Goal: Task Accomplishment & Management: Complete application form

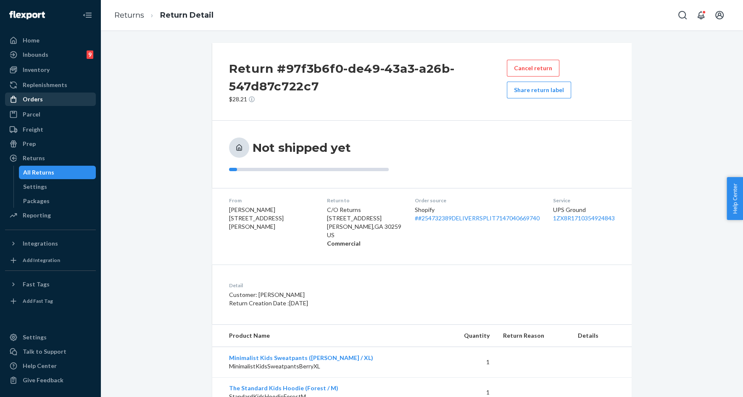
click at [38, 102] on div "Orders" at bounding box center [33, 99] width 20 height 8
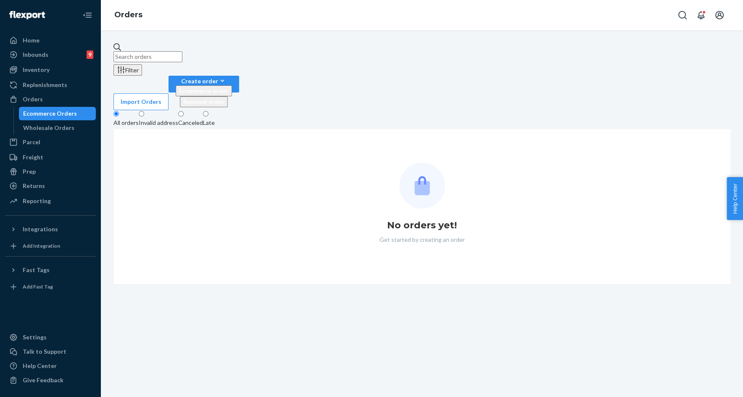
click at [182, 55] on input "text" at bounding box center [148, 56] width 69 height 11
paste input "254716850"
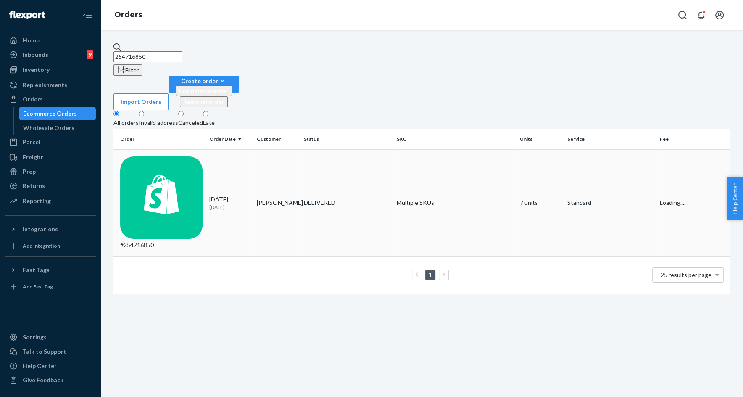
type input "254716850"
click at [288, 149] on td "Augusta Lamb" at bounding box center [278, 202] width 48 height 107
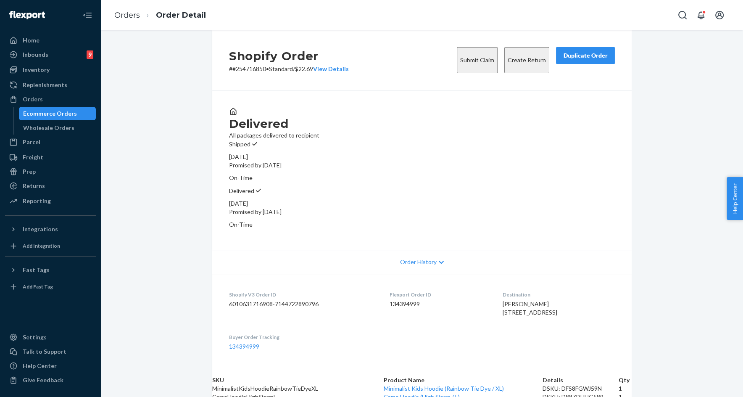
click at [462, 61] on button "Submit Claim" at bounding box center [477, 60] width 41 height 26
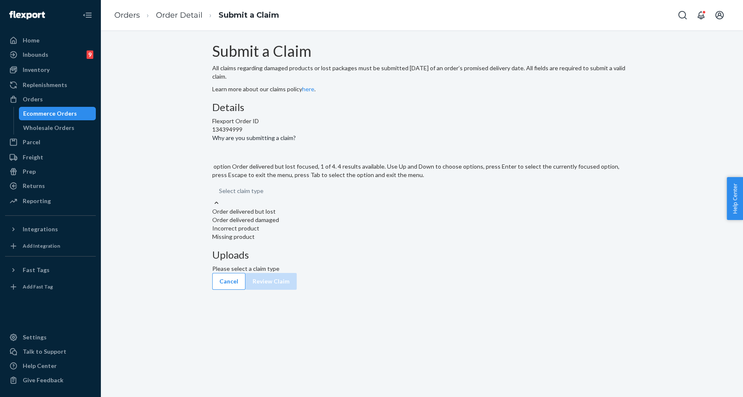
click at [329, 198] on div "Select claim type" at bounding box center [422, 190] width 420 height 15
click at [264, 195] on input "Why are you submitting a claim? option Order delivered but lost focused, 1 of 4…" at bounding box center [264, 191] width 1 height 8
click at [328, 241] on div "Missing product" at bounding box center [422, 236] width 420 height 8
click at [264, 195] on input "Why are you submitting a claim? option Missing product focused, 0 of 4. 4 resul…" at bounding box center [264, 191] width 1 height 8
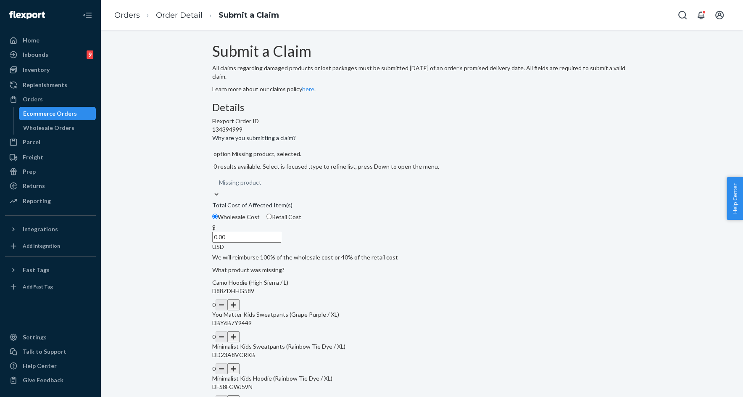
click at [281, 243] on input "0.00" at bounding box center [246, 237] width 69 height 11
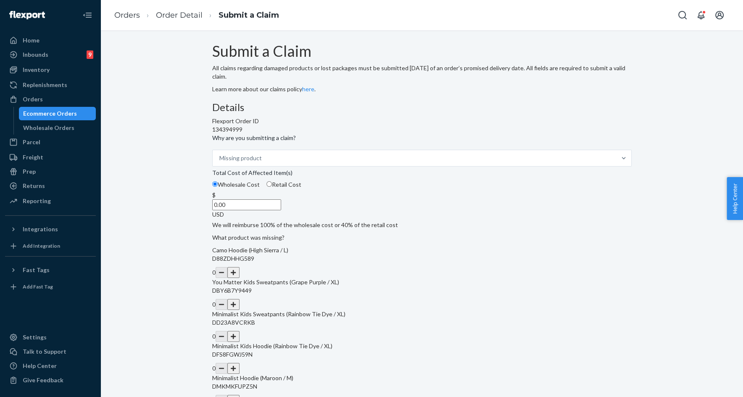
click at [281, 210] on input "0.00" at bounding box center [246, 204] width 69 height 11
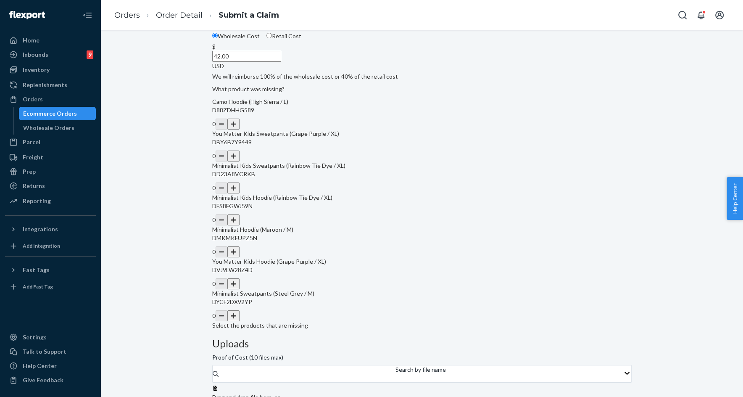
scroll to position [152, 0]
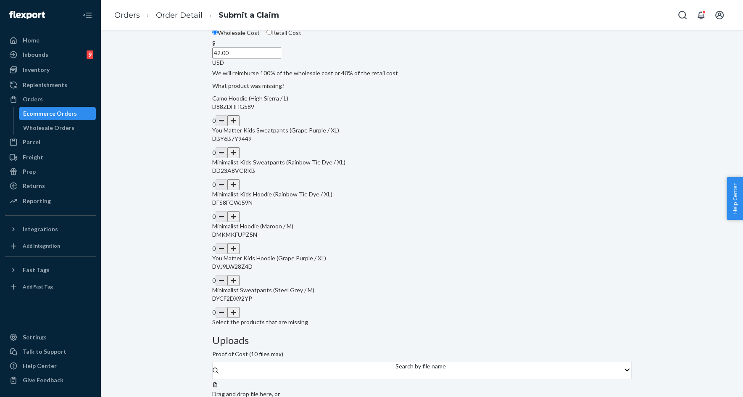
type input "42.00"
click at [239, 286] on button "button" at bounding box center [233, 280] width 12 height 11
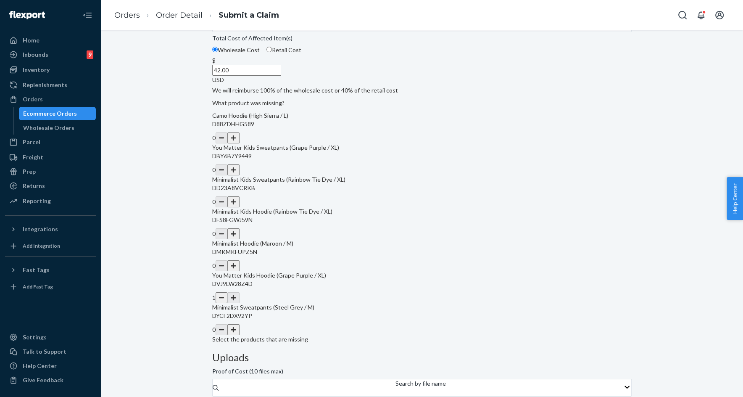
scroll to position [117, 0]
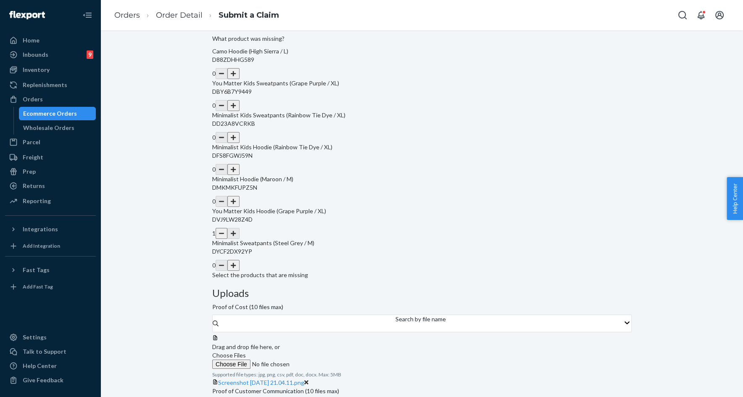
scroll to position [223, 0]
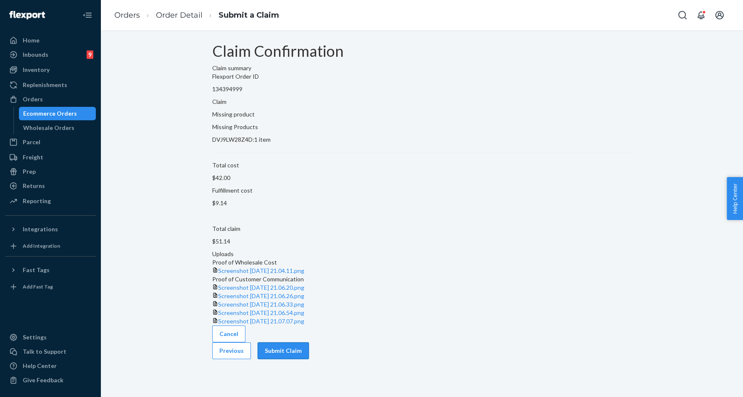
click at [309, 359] on button "Submit Claim" at bounding box center [283, 350] width 51 height 17
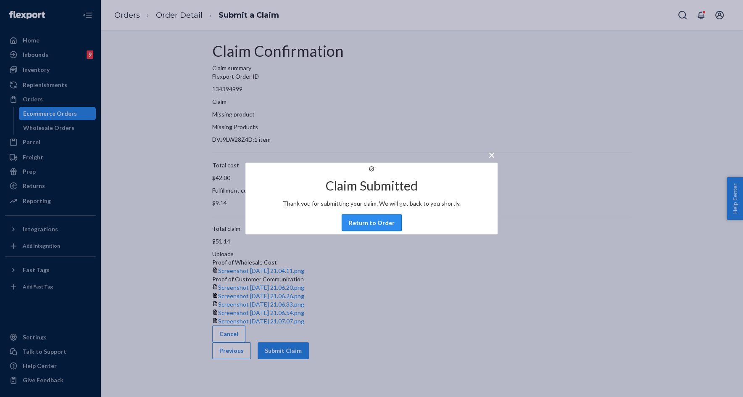
click at [363, 231] on button "Return to Order" at bounding box center [372, 222] width 60 height 17
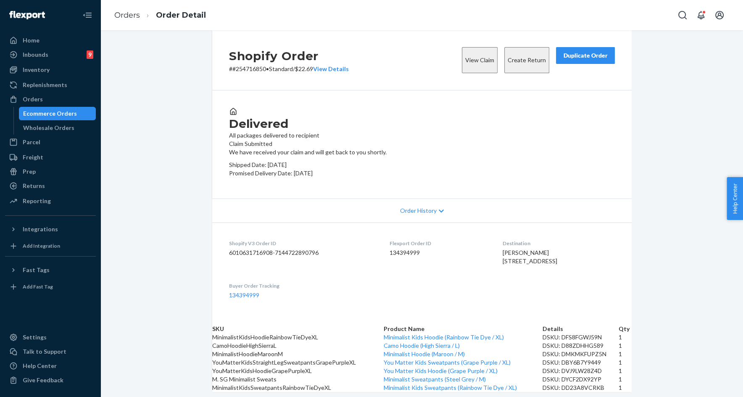
click at [249, 73] on p "# #254716850 • Standard / $22.69 View Details" at bounding box center [289, 69] width 120 height 8
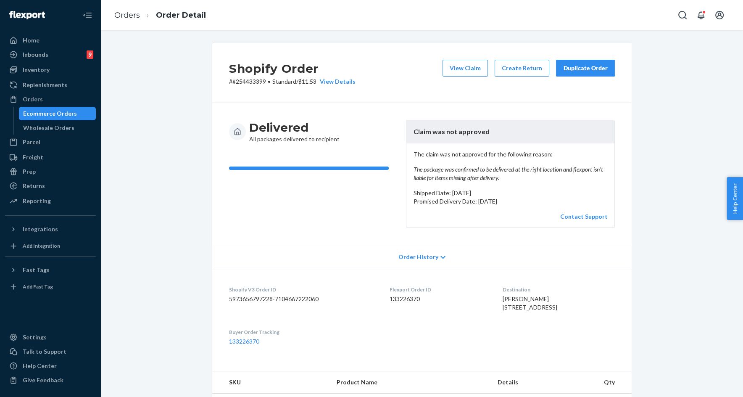
click at [255, 81] on p "# #254433399 • Standard / $11.53 View Details" at bounding box center [292, 81] width 127 height 8
copy p "254433399"
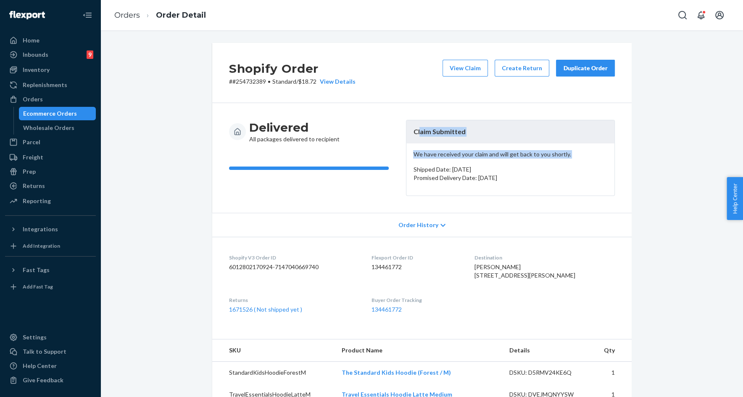
drag, startPoint x: 420, startPoint y: 132, endPoint x: 453, endPoint y: 168, distance: 48.5
click at [453, 166] on article "Claim Submitted We have received your claim and will get back to you shortly. S…" at bounding box center [510, 158] width 209 height 76
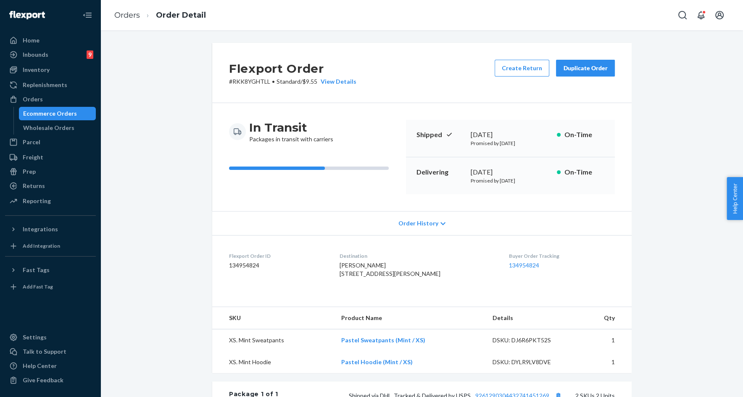
click at [251, 80] on p "# RKK8YGHTLL • Standard / $9.55 View Details" at bounding box center [292, 81] width 127 height 8
copy p "RKK8YGHTLL"
click at [251, 87] on div "Flexport Order # RKK8YGHTLL • Standard / $9.55 View Details Create Return Dupli…" at bounding box center [422, 73] width 420 height 60
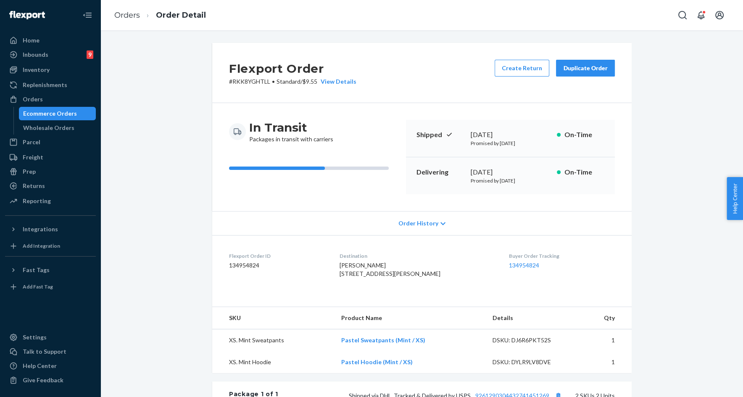
click at [251, 84] on p "# RKK8YGHTLL • Standard / $9.55 View Details" at bounding box center [292, 81] width 127 height 8
copy p "RKK8YGHTLL"
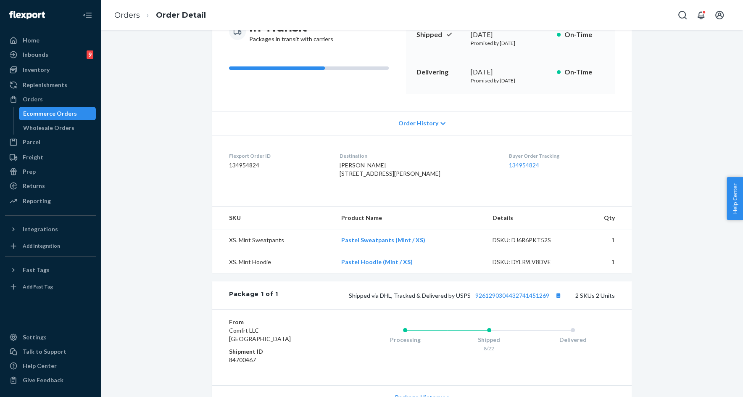
scroll to position [193, 0]
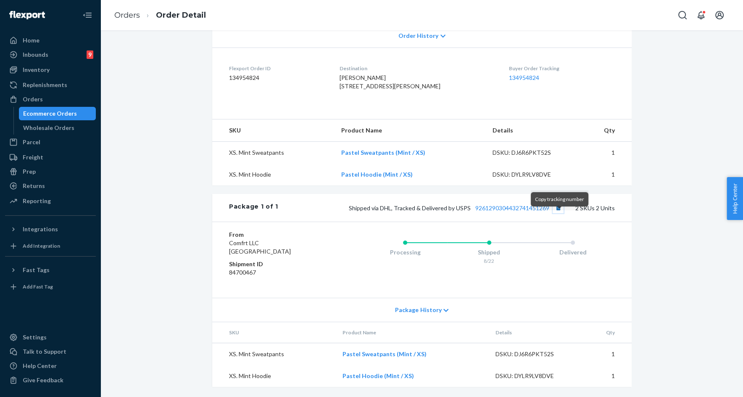
click at [560, 213] on button "Copy tracking number" at bounding box center [558, 207] width 11 height 11
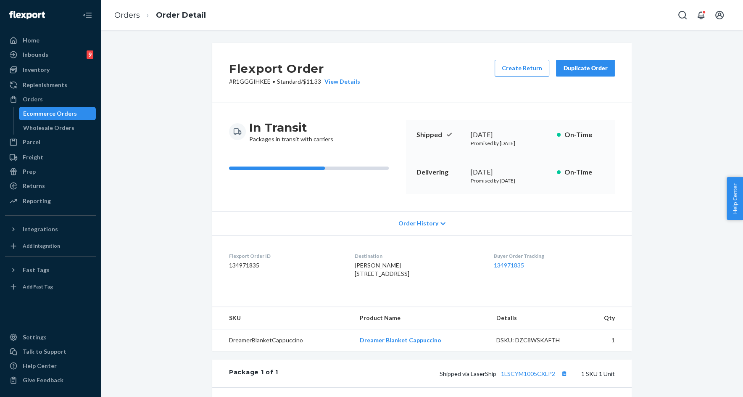
click at [256, 82] on p "# R1GGGIHKEE • Standard / $11.33 View Details" at bounding box center [294, 81] width 131 height 8
copy p "R1GGGIHKEE"
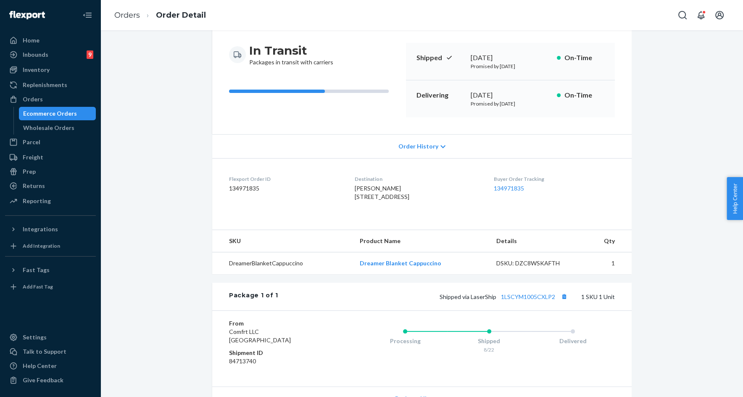
scroll to position [108, 0]
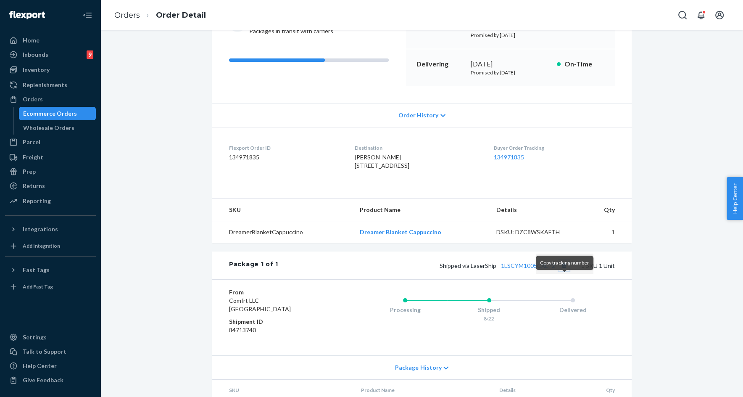
click at [565, 271] on button "Copy tracking number" at bounding box center [564, 265] width 11 height 11
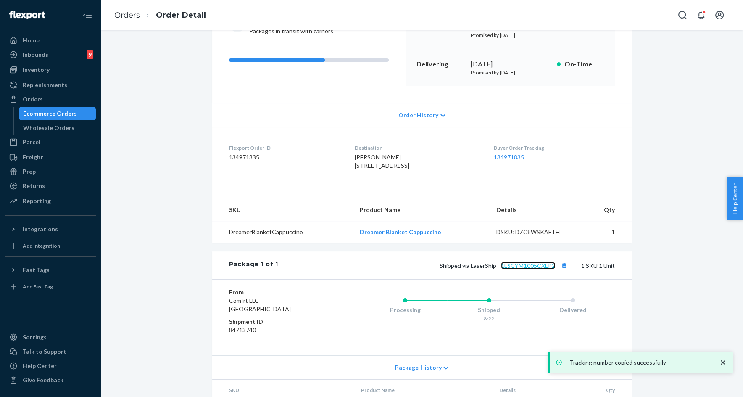
click at [519, 269] on link "1LSCYM1005CXLP2" at bounding box center [528, 265] width 54 height 7
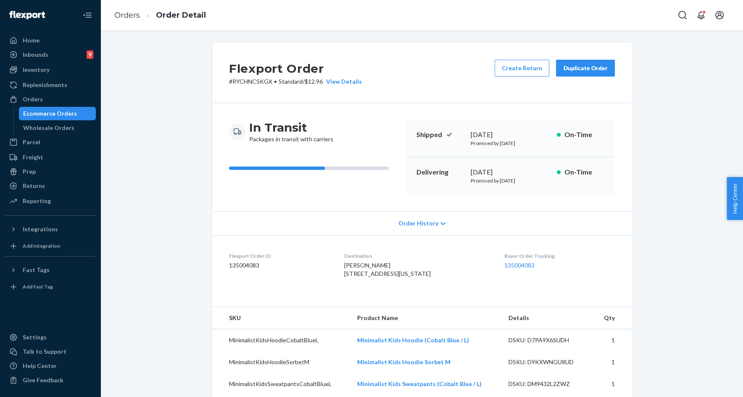
click at [262, 80] on p "# RYCHNCSKGX • Standard / $12.96 View Details" at bounding box center [295, 81] width 133 height 8
copy p "RYCHNCSKGX"
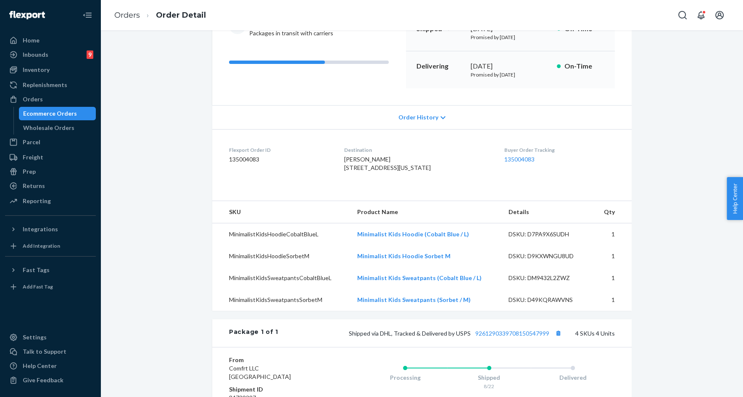
scroll to position [129, 0]
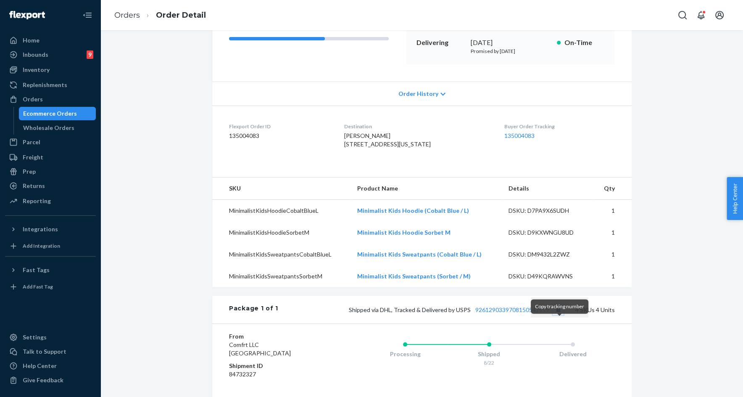
click at [558, 315] on button "Copy tracking number" at bounding box center [558, 309] width 11 height 11
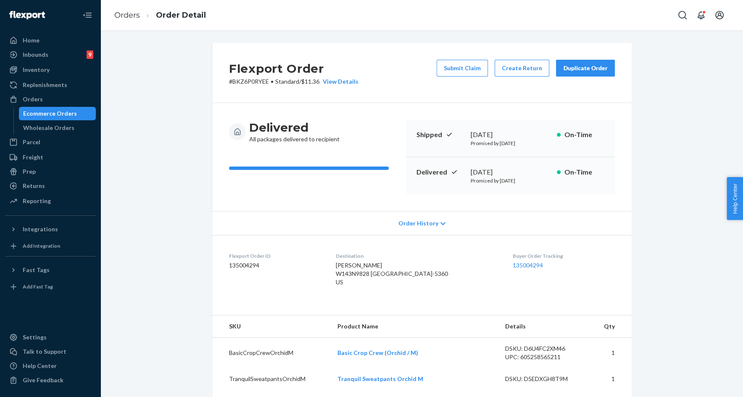
click at [252, 76] on h2 "Flexport Order" at bounding box center [293, 69] width 129 height 18
click at [252, 81] on p "# BKZ6P0RYEE • Standard / $11.36 View Details" at bounding box center [293, 81] width 129 height 8
copy p "BKZ6P0RYEE"
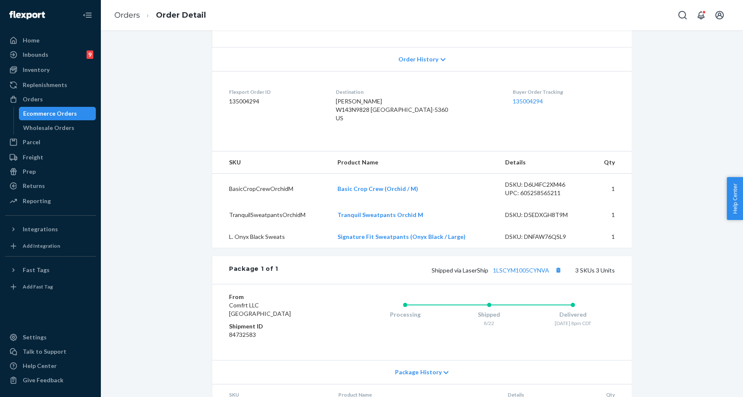
scroll to position [166, 0]
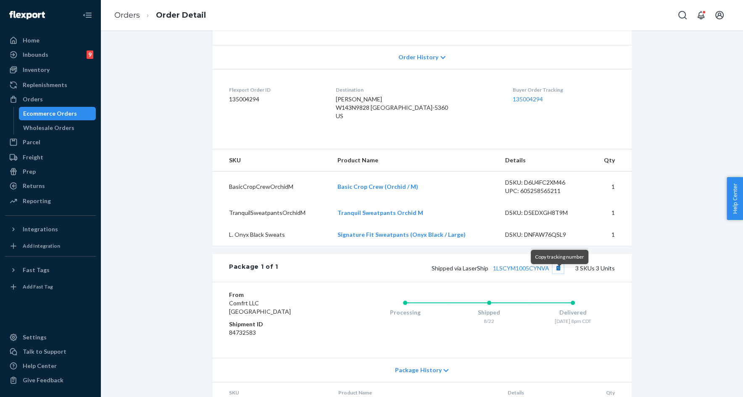
click at [561, 273] on button "Copy tracking number" at bounding box center [558, 267] width 11 height 11
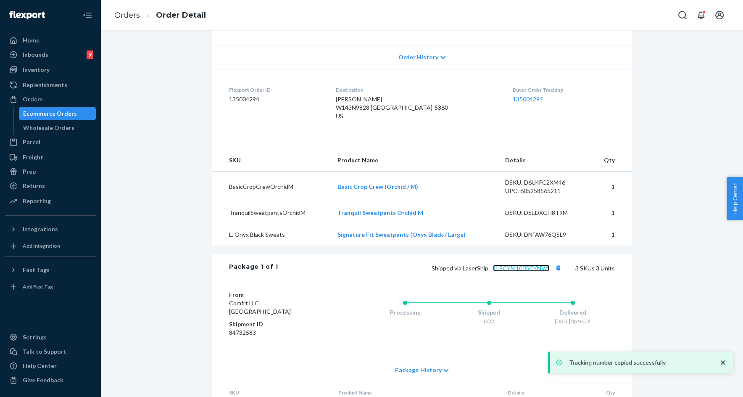
click at [528, 272] on link "1LSCYM1005CYNVA" at bounding box center [521, 267] width 56 height 7
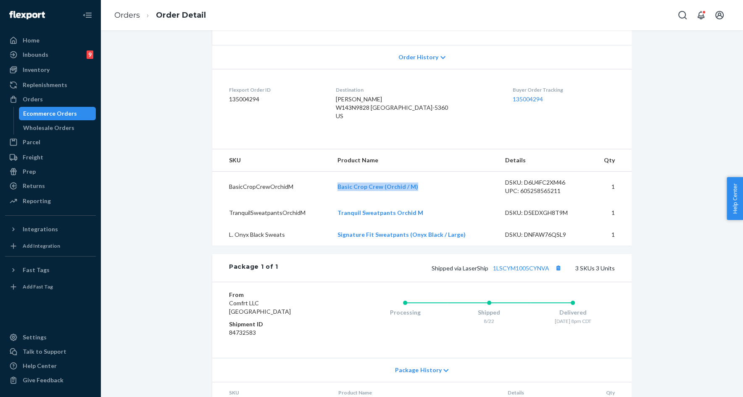
drag, startPoint x: 338, startPoint y: 195, endPoint x: 432, endPoint y: 195, distance: 94.6
click at [432, 195] on td "Basic Crop Crew (Orchid / M)" at bounding box center [415, 187] width 168 height 31
copy link "Basic Crop Crew (Orchid / M)"
drag, startPoint x: 341, startPoint y: 225, endPoint x: 410, endPoint y: 221, distance: 68.7
click at [408, 221] on td "Tranquil Sweatpants Orchid M" at bounding box center [415, 213] width 168 height 22
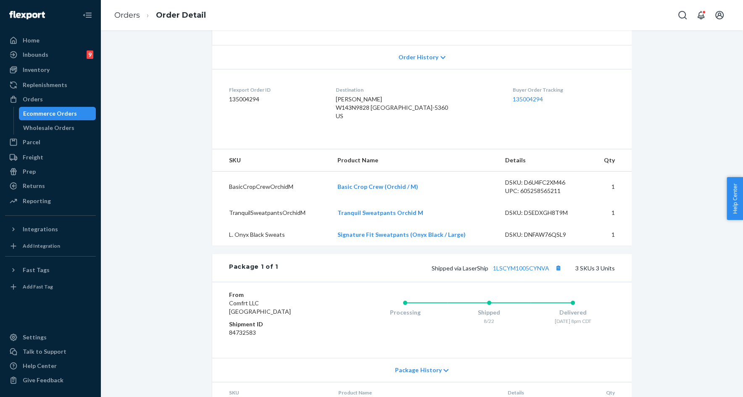
click at [431, 220] on td "Tranquil Sweatpants Orchid M" at bounding box center [415, 213] width 168 height 22
drag, startPoint x: 431, startPoint y: 220, endPoint x: 336, endPoint y: 216, distance: 94.7
click at [336, 216] on td "Tranquil Sweatpants Orchid M" at bounding box center [415, 213] width 168 height 22
copy link "Tranquil Sweatpants Orchid M"
drag, startPoint x: 467, startPoint y: 242, endPoint x: 330, endPoint y: 241, distance: 136.6
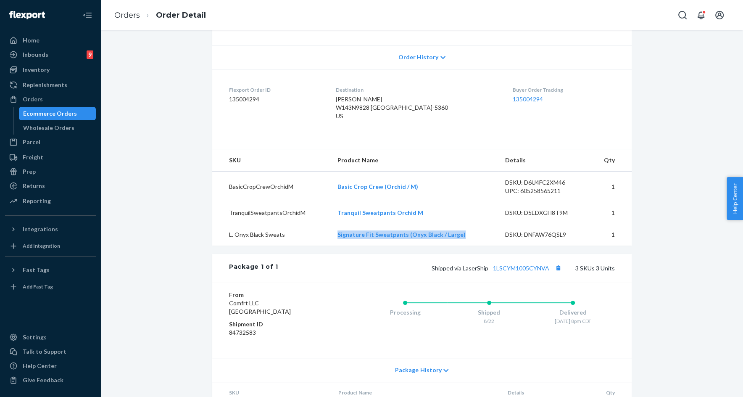
click at [330, 241] on tr "L. Onyx Black Sweats Signature Fit Sweatpants (Onyx Black / Large) DSKU: DNFAW7…" at bounding box center [422, 235] width 420 height 22
copy tr "Signature Fit Sweatpants (Onyx Black / Large)"
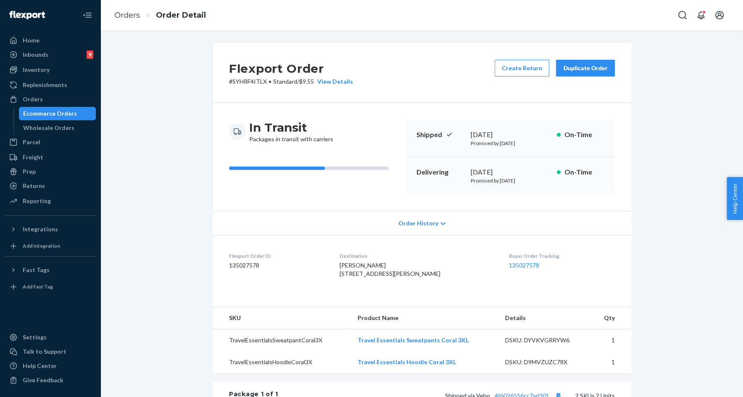
click at [252, 82] on p "# SYHRF4ITLX • Standard / $9.55 View Details" at bounding box center [291, 81] width 124 height 8
copy p "SYHRF4ITLX"
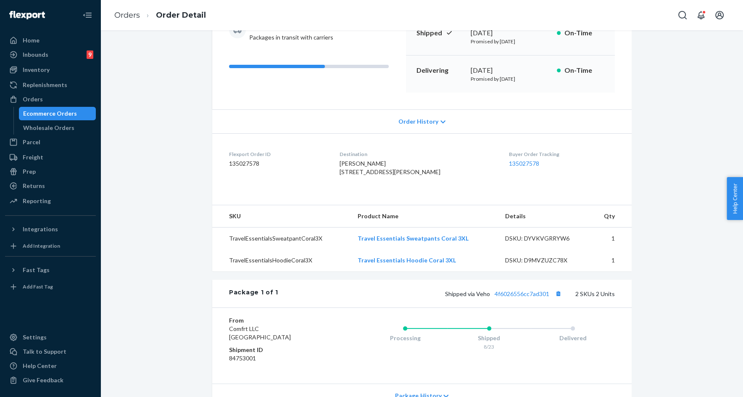
scroll to position [178, 0]
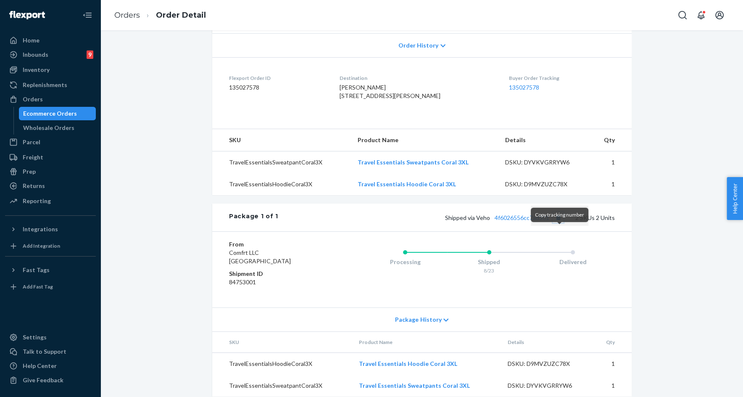
click at [562, 223] on button "Copy tracking number" at bounding box center [558, 217] width 11 height 11
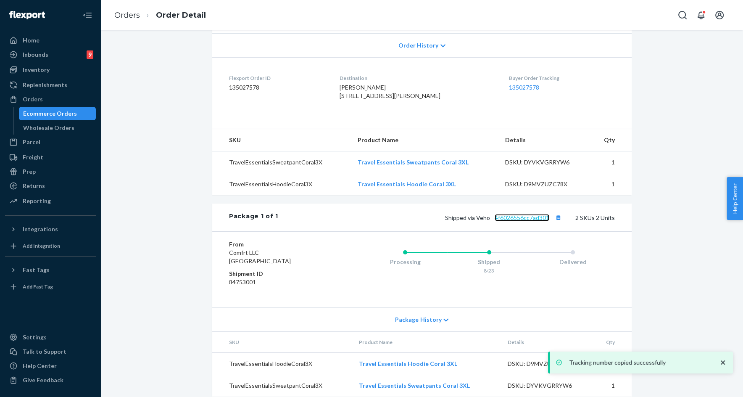
click at [527, 221] on link "4f6026556cc7ad301" at bounding box center [522, 217] width 55 height 7
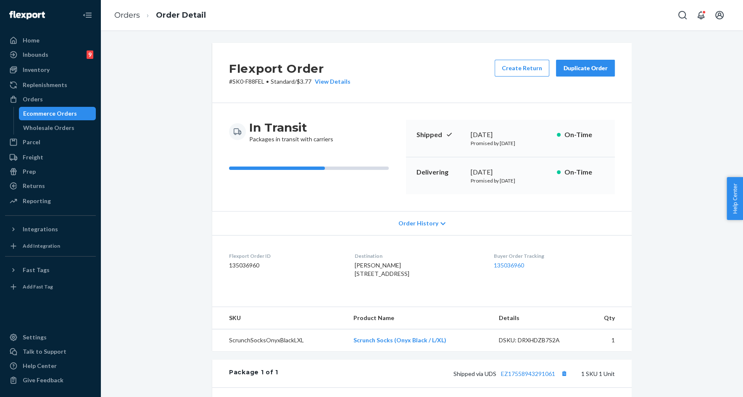
click at [238, 83] on p "# SK0-F88FEL • Standard / $3.77 View Details" at bounding box center [290, 81] width 122 height 8
drag, startPoint x: 238, startPoint y: 83, endPoint x: 253, endPoint y: 84, distance: 15.2
click at [253, 84] on p "# SK0-F88FEL • Standard / $3.77 View Details" at bounding box center [290, 81] width 122 height 8
copy p "SK0-F88FEL"
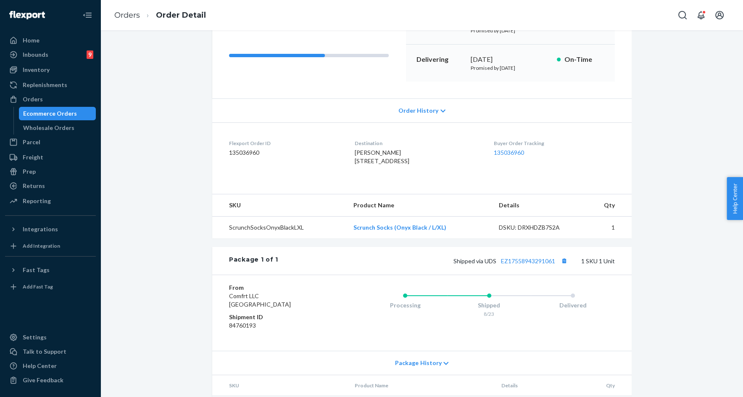
scroll to position [116, 0]
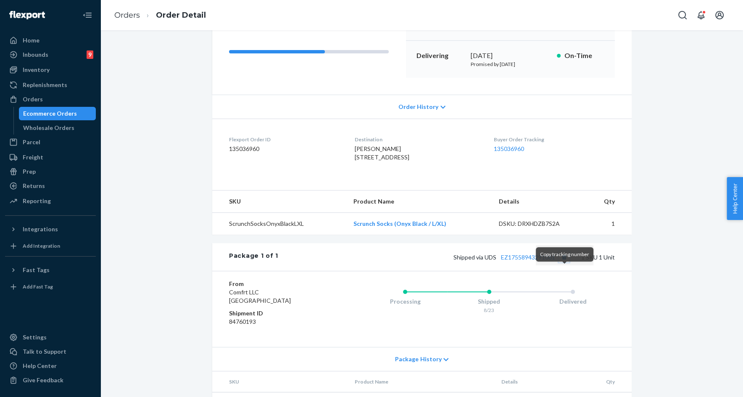
click at [563, 262] on button "Copy tracking number" at bounding box center [564, 256] width 11 height 11
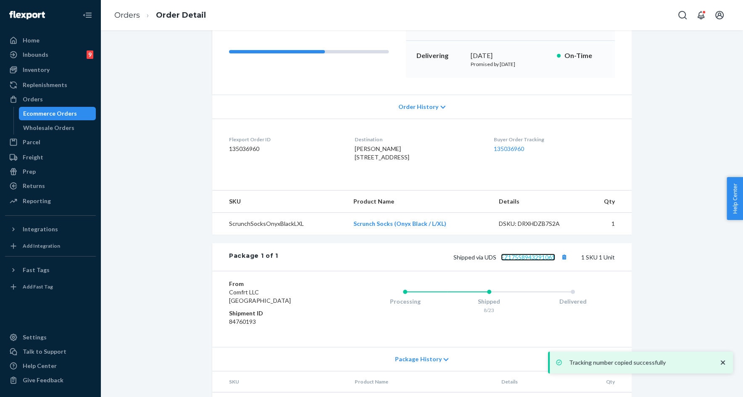
click at [535, 261] on link "EZ17558943291061" at bounding box center [528, 257] width 54 height 7
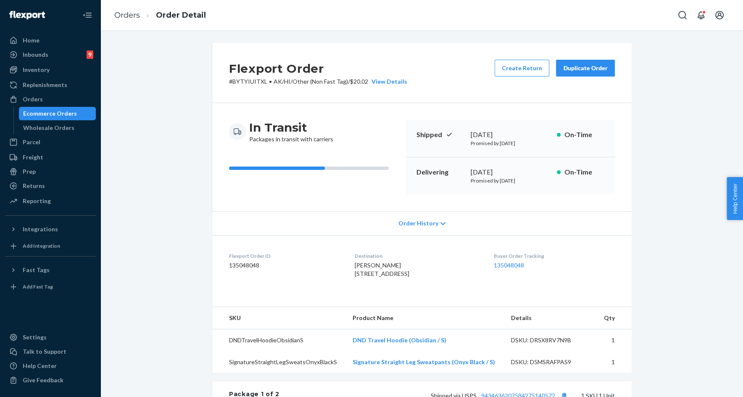
click at [258, 82] on p "# BYTYIUITXL • AK/HI/Other (Non Fast Tag) / $20.02 View Details" at bounding box center [318, 81] width 178 height 8
copy p "BYTYIUITXL"
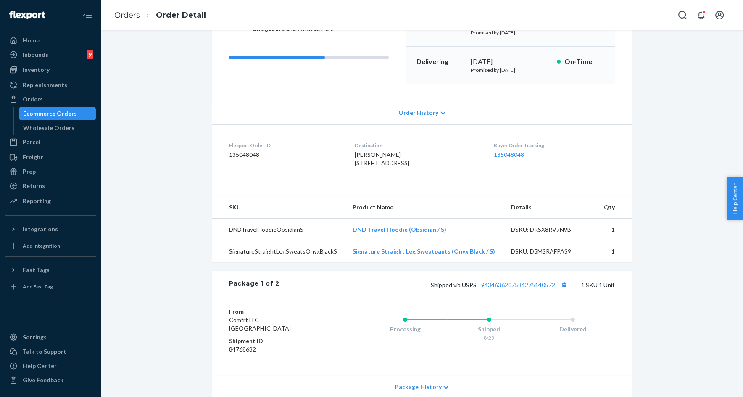
scroll to position [136, 0]
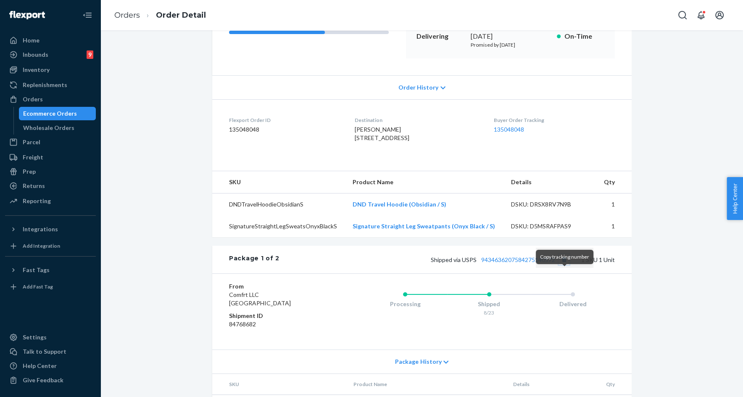
click at [565, 265] on button "Copy tracking number" at bounding box center [564, 259] width 11 height 11
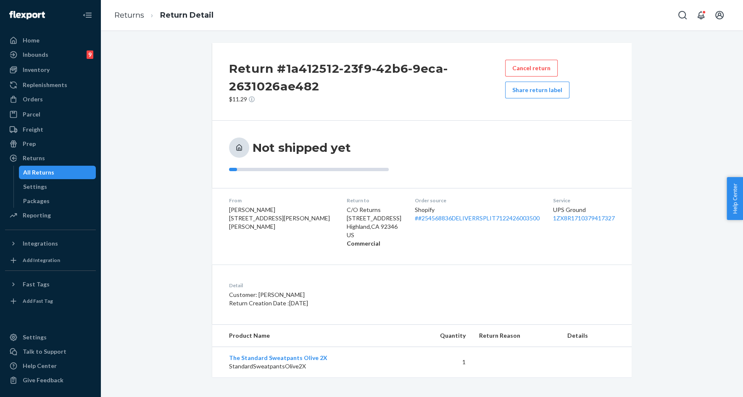
drag, startPoint x: 238, startPoint y: 209, endPoint x: 230, endPoint y: 208, distance: 8.5
click at [238, 209] on span "[PERSON_NAME] [STREET_ADDRESS][PERSON_NAME][PERSON_NAME]" at bounding box center [279, 218] width 101 height 24
click at [264, 209] on span "[PERSON_NAME] [STREET_ADDRESS][PERSON_NAME][PERSON_NAME]" at bounding box center [279, 218] width 101 height 24
click at [230, 208] on span "Hannah Hartenburg 920 N Clinton Ave Saint Johns, MI 48879-1059" at bounding box center [279, 218] width 101 height 24
drag, startPoint x: 230, startPoint y: 208, endPoint x: 264, endPoint y: 208, distance: 34.1
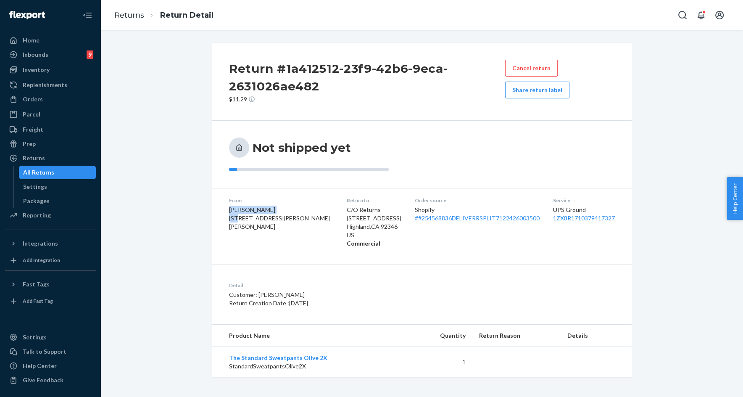
click at [264, 208] on span "Hannah Hartenburg 920 N Clinton Ave Saint Johns, MI 48879-1059" at bounding box center [279, 218] width 101 height 24
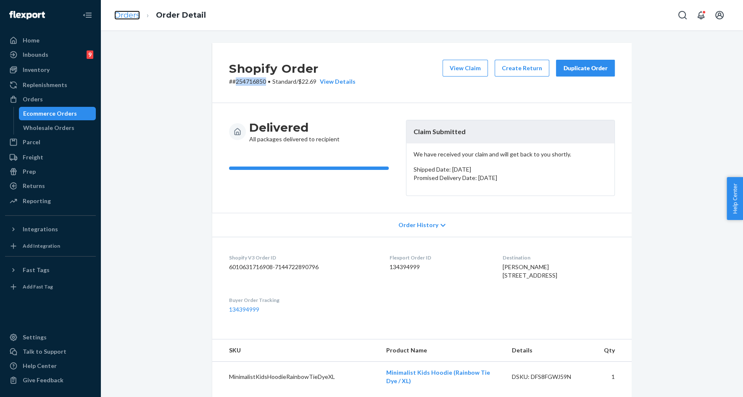
click at [127, 15] on link "Orders" at bounding box center [127, 15] width 26 height 9
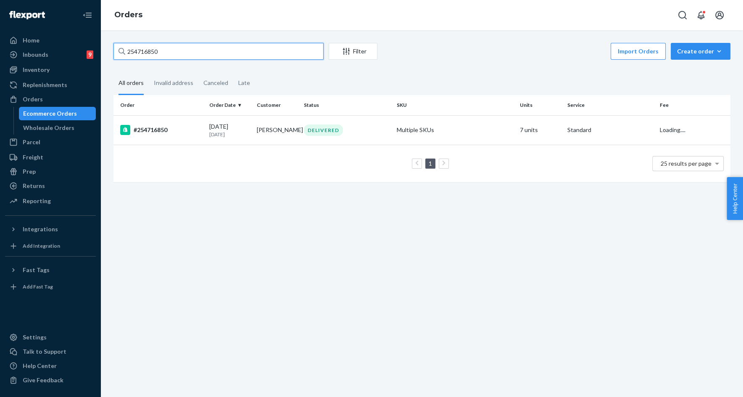
click at [228, 51] on input "254716850" at bounding box center [219, 51] width 210 height 17
paste input "091881"
type input "254091881"
click at [263, 134] on td "Tamala Monette" at bounding box center [278, 129] width 48 height 29
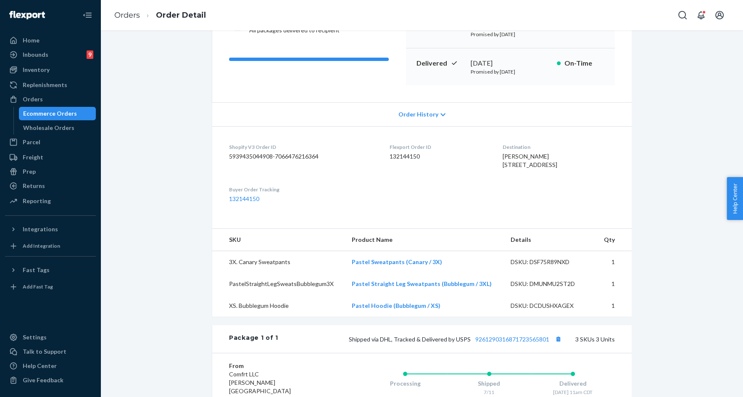
scroll to position [94, 0]
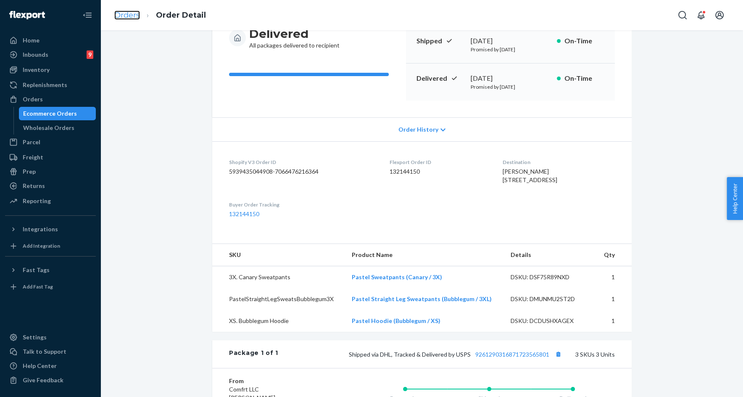
click at [125, 19] on link "Orders" at bounding box center [127, 15] width 26 height 9
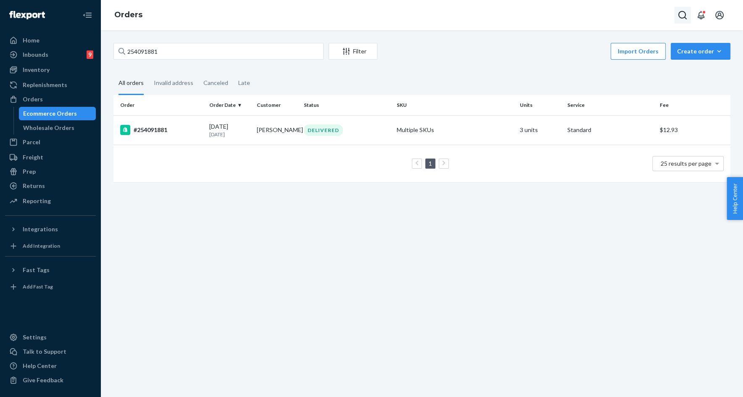
click at [685, 17] on icon "Open Search Box" at bounding box center [683, 15] width 8 height 8
type input "254717924"
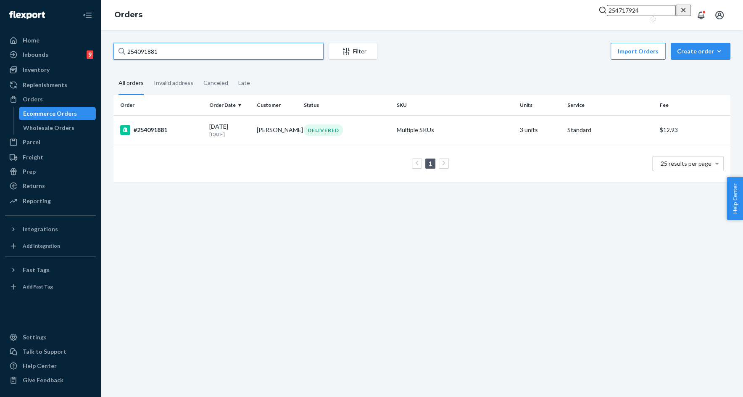
click at [146, 53] on input "254091881" at bounding box center [219, 51] width 210 height 17
paste input "717924"
type input "254717924"
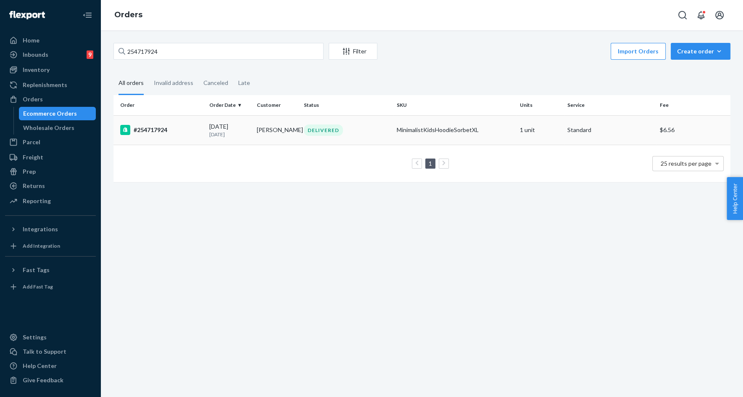
click at [225, 132] on p "9 days ago" at bounding box center [229, 134] width 41 height 7
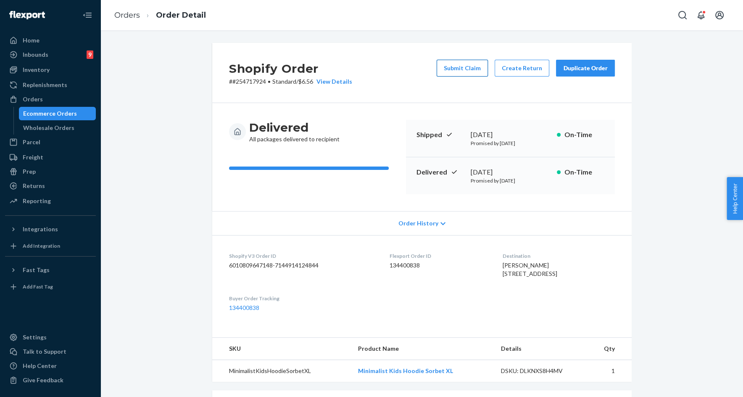
click at [469, 65] on button "Submit Claim" at bounding box center [462, 68] width 51 height 17
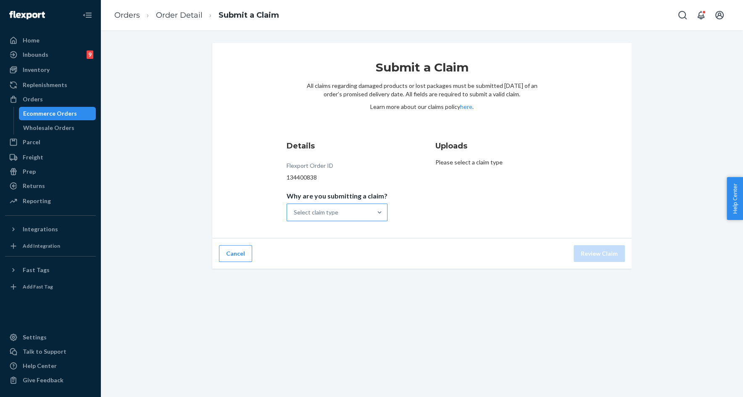
click at [358, 215] on div "Select claim type" at bounding box center [329, 212] width 85 height 17
click at [295, 215] on input "Why are you submitting a claim? Select claim type" at bounding box center [294, 212] width 1 height 8
click at [338, 269] on div "Incorrect product" at bounding box center [337, 266] width 98 height 17
click at [295, 217] on input "Why are you submitting a claim? option Incorrect product focused, 0 of 4. 4 res…" at bounding box center [294, 212] width 1 height 8
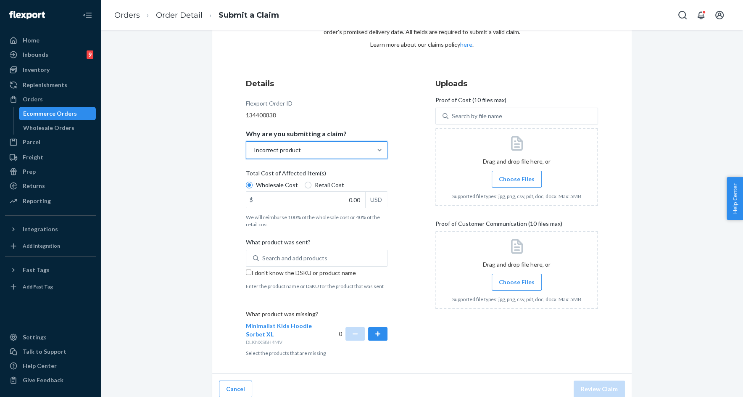
scroll to position [64, 0]
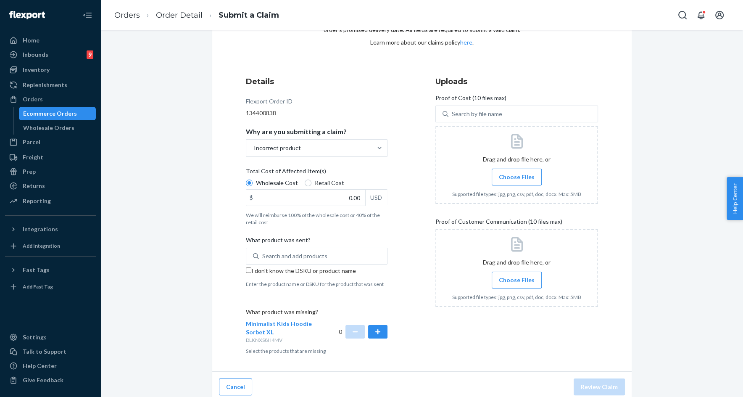
click at [251, 269] on input "I don't know the DSKU or product name" at bounding box center [248, 269] width 5 height 5
click at [251, 267] on input "I don't know the DSKU or product name" at bounding box center [248, 269] width 5 height 5
checkbox input "false"
click at [370, 329] on button "button" at bounding box center [377, 331] width 19 height 13
click at [323, 195] on input "0.00" at bounding box center [305, 198] width 119 height 16
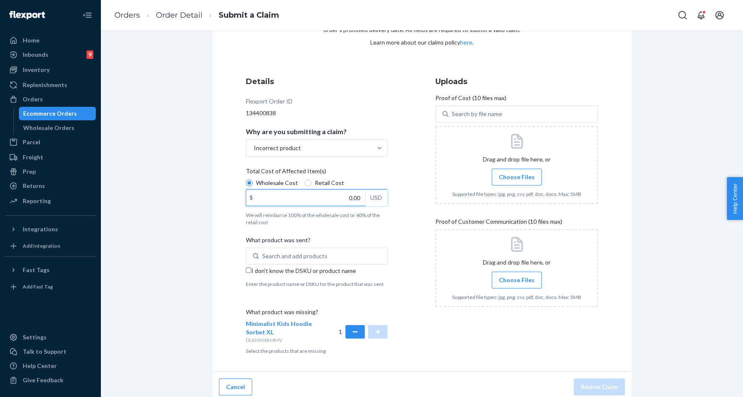
click at [323, 195] on input "0.00" at bounding box center [305, 198] width 119 height 16
type input "42.00"
click at [512, 178] on span "Choose Files" at bounding box center [517, 177] width 36 height 8
click at [517, 178] on input "Choose Files" at bounding box center [517, 176] width 0 height 9
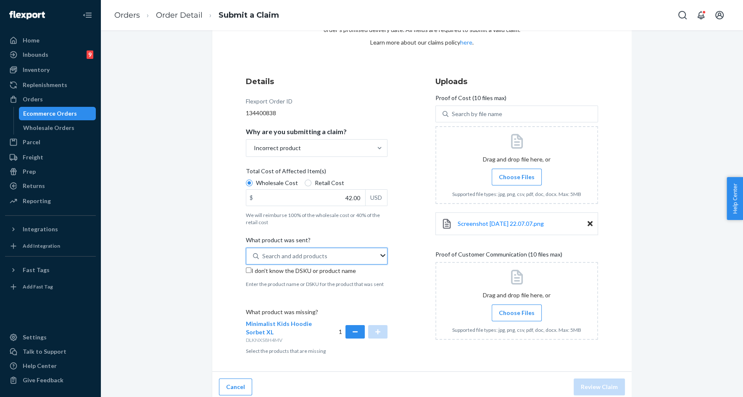
click at [303, 259] on div "Search and add products" at bounding box center [294, 256] width 65 height 8
click at [263, 259] on input "0 results available. Use Up and Down to choose options, press Enter to select t…" at bounding box center [262, 256] width 1 height 8
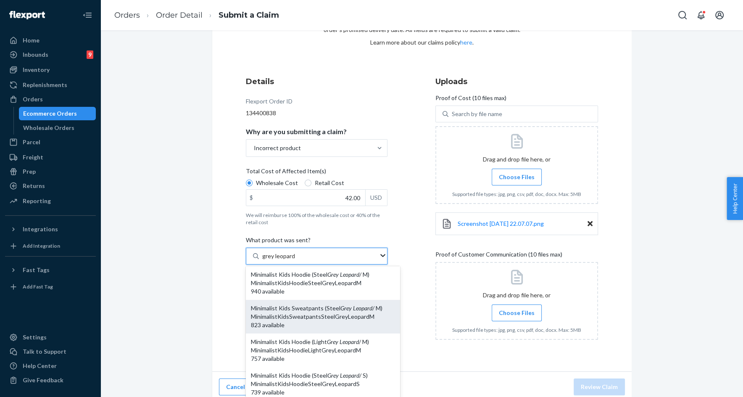
scroll to position [22, 0]
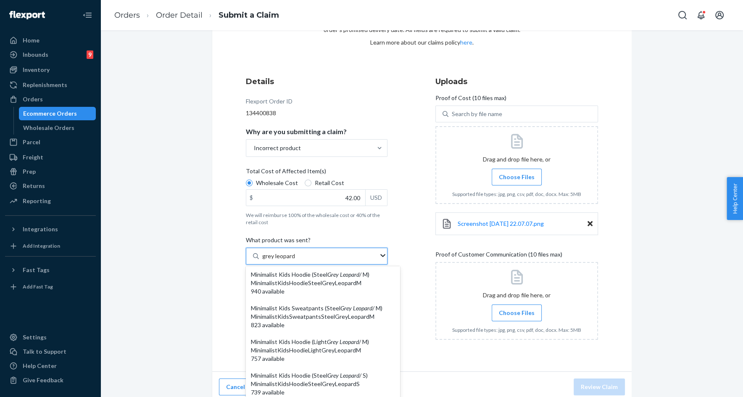
type input "grey leopard"
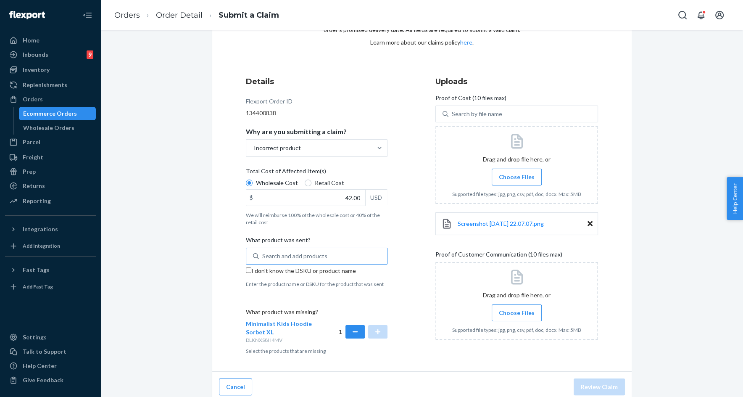
click at [264, 256] on div "Search and add products" at bounding box center [294, 256] width 65 height 8
click at [263, 256] on input "Search and add products" at bounding box center [262, 256] width 1 height 8
paste input "DET4TBF4MVH"
type input "DET4TBF4MVH"
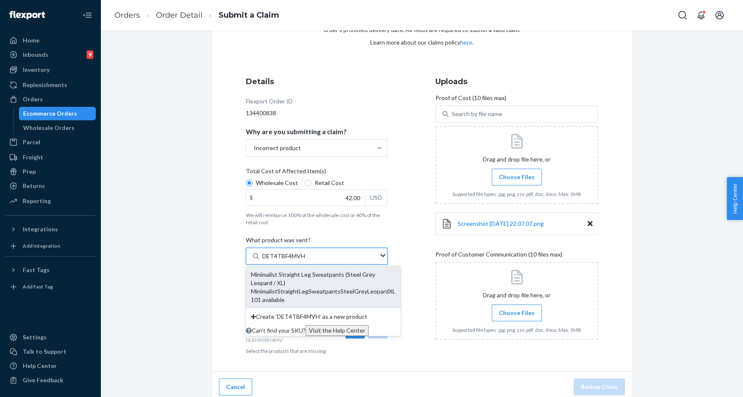
click at [304, 281] on div "Minimalist Straight Leg Sweatpants (Steel Grey Leopard / XL)" at bounding box center [323, 278] width 145 height 17
click at [304, 260] on input "DET4TBF4MVH" at bounding box center [283, 256] width 43 height 8
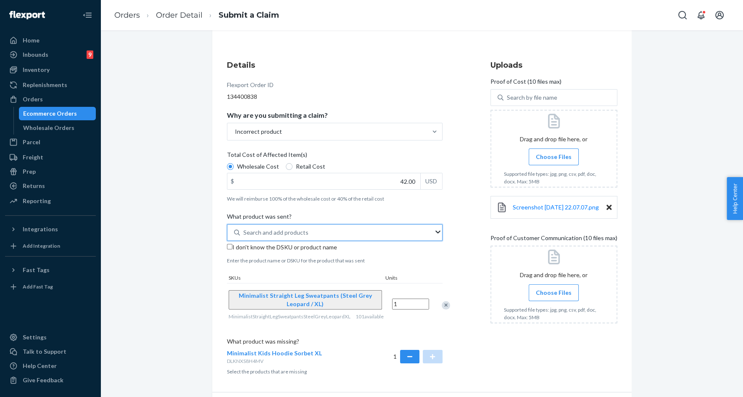
scroll to position [82, 0]
click at [546, 152] on span "Choose Files" at bounding box center [554, 156] width 36 height 8
click at [554, 152] on input "Choose Files" at bounding box center [554, 155] width 0 height 9
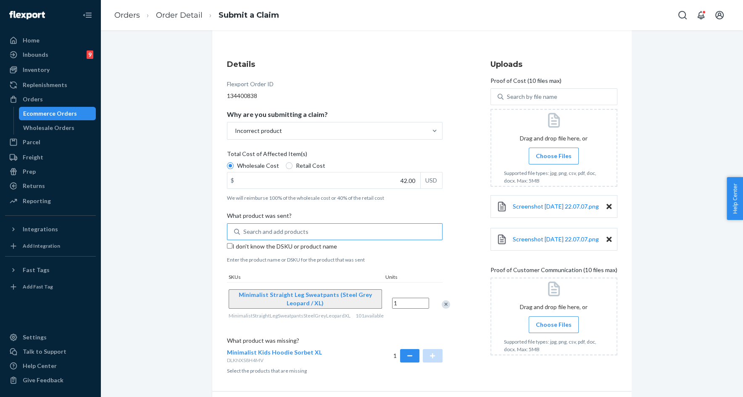
click at [607, 242] on icon at bounding box center [609, 239] width 5 height 5
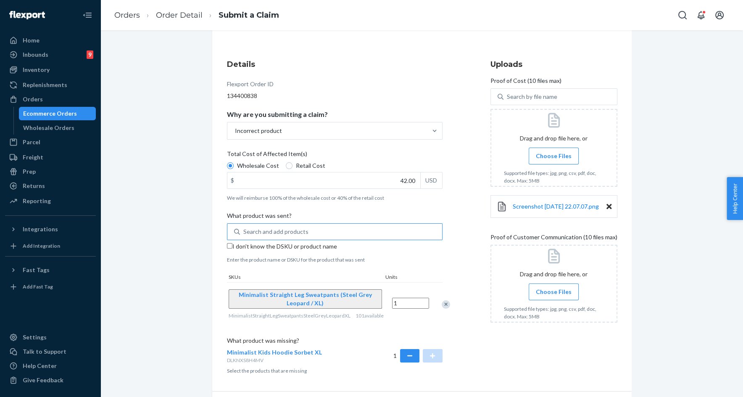
click at [550, 294] on span "Choose Files" at bounding box center [554, 292] width 36 height 8
click at [554, 294] on input "Choose Files" at bounding box center [554, 291] width 0 height 9
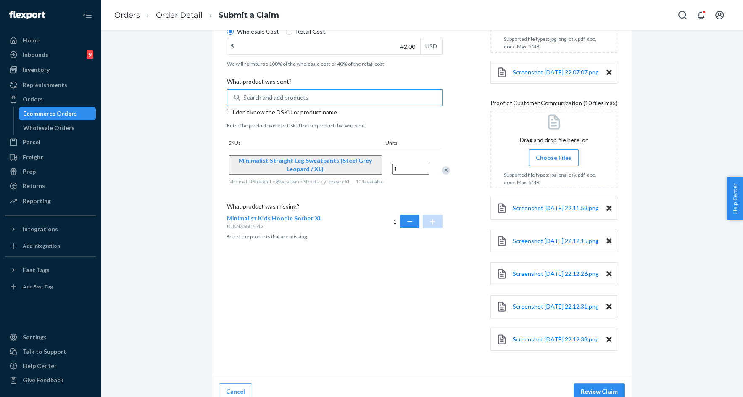
scroll to position [253, 0]
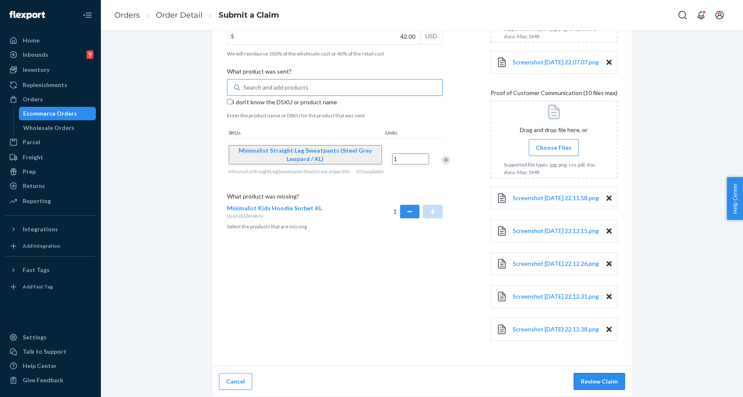
click at [583, 387] on button "Review Claim" at bounding box center [599, 381] width 51 height 17
click at [597, 383] on button "Review Claim" at bounding box center [599, 381] width 51 height 17
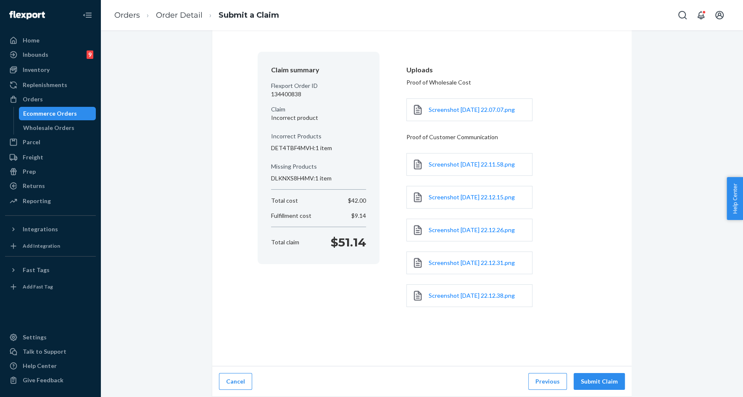
scroll to position [77, 0]
click at [597, 383] on button "Submit Claim" at bounding box center [599, 381] width 51 height 17
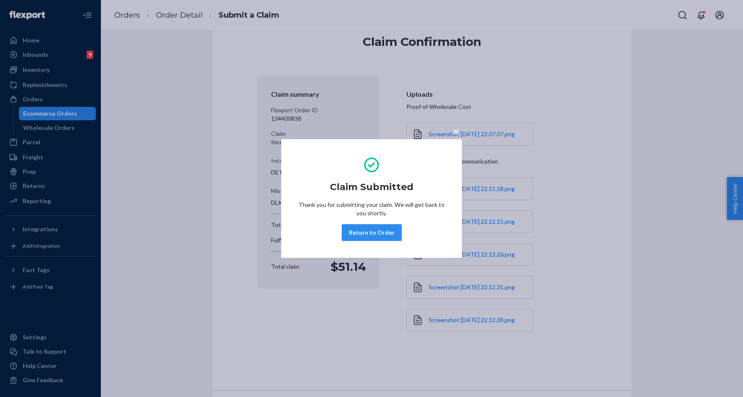
scroll to position [16, 0]
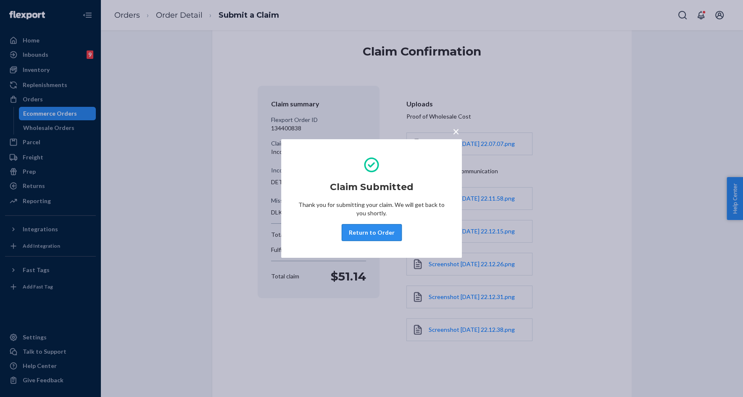
click at [365, 231] on button "Return to Order" at bounding box center [372, 232] width 60 height 17
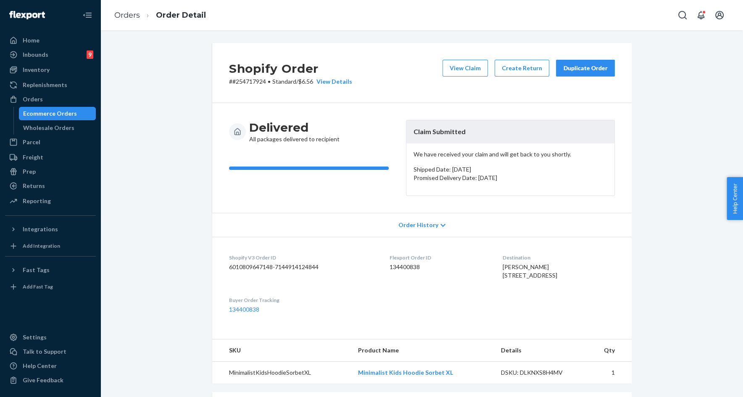
click at [249, 82] on p "# #254717924 • Standard / $6.56 View Details" at bounding box center [290, 81] width 123 height 8
copy p "254717924"
click at [470, 69] on button "View Claim" at bounding box center [465, 67] width 45 height 17
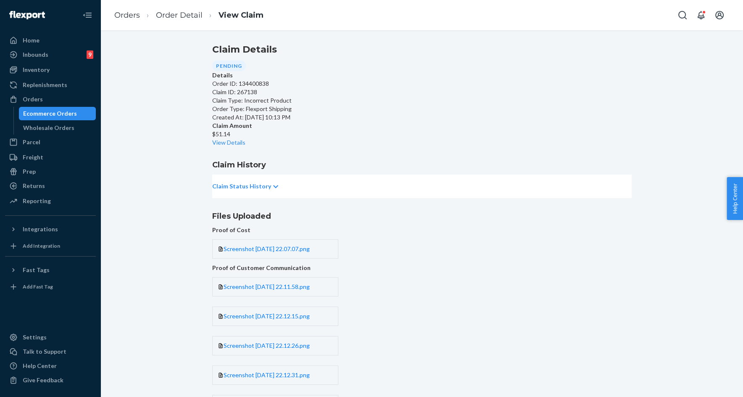
click at [278, 190] on icon at bounding box center [275, 187] width 5 height 6
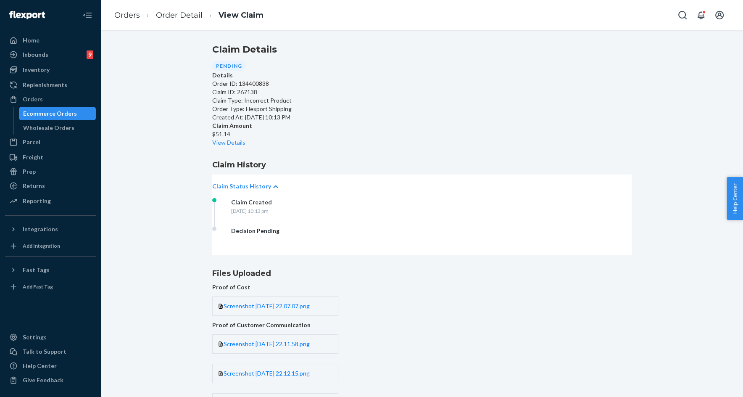
click at [278, 190] on icon at bounding box center [275, 187] width 5 height 6
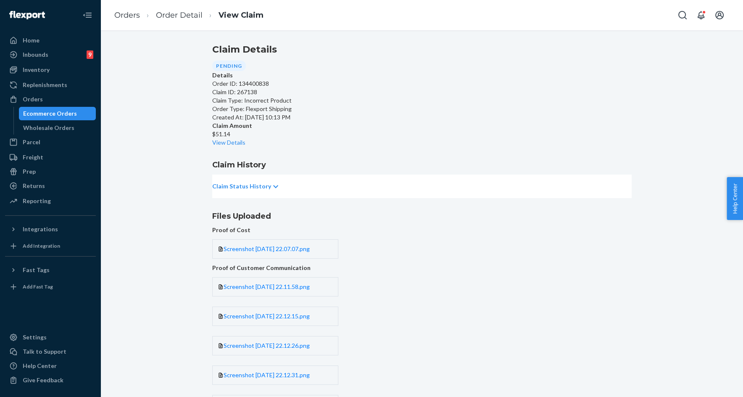
click at [267, 105] on p "Claim Type: Incorrect Product" at bounding box center [422, 100] width 420 height 8
drag, startPoint x: 267, startPoint y: 136, endPoint x: 288, endPoint y: 136, distance: 21.4
click at [288, 105] on p "Claim Type: Incorrect Product" at bounding box center [422, 100] width 420 height 8
click at [132, 16] on link "Orders" at bounding box center [127, 15] width 26 height 9
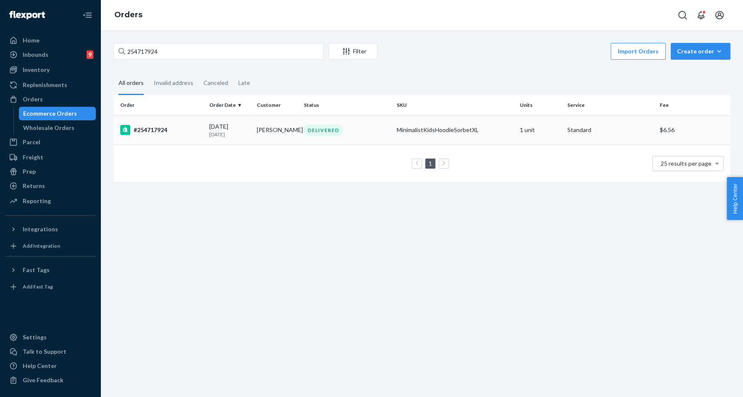
click at [239, 127] on div "08/14/2025 9 days ago" at bounding box center [229, 130] width 41 height 16
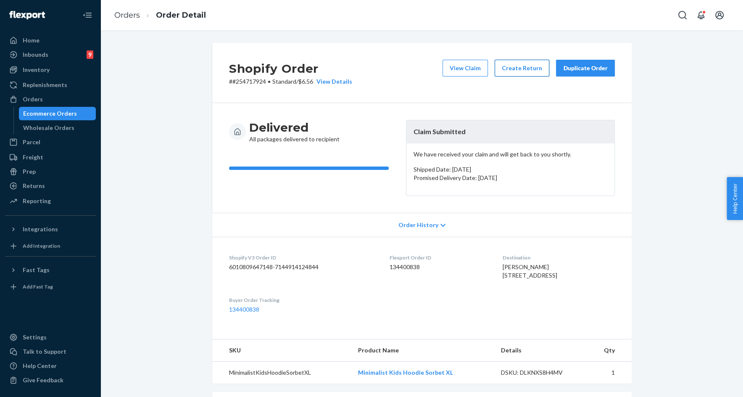
click at [522, 69] on button "Create Return" at bounding box center [522, 68] width 55 height 17
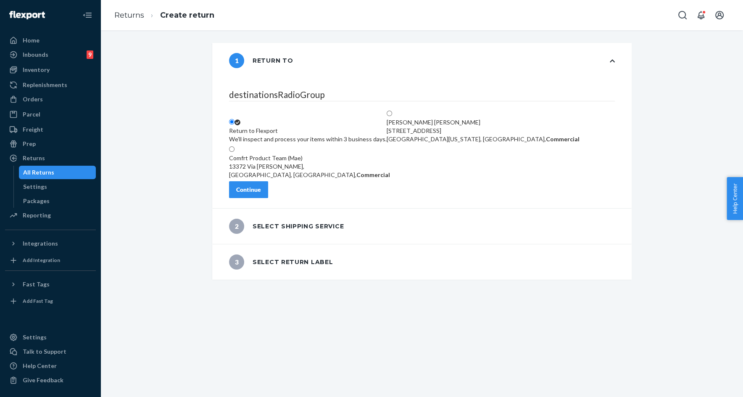
click at [261, 192] on div "Continue" at bounding box center [248, 189] width 25 height 8
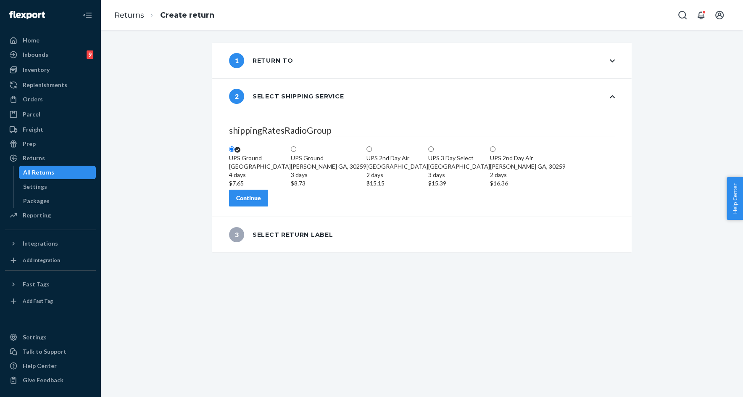
click at [261, 202] on div "Continue" at bounding box center [248, 198] width 25 height 8
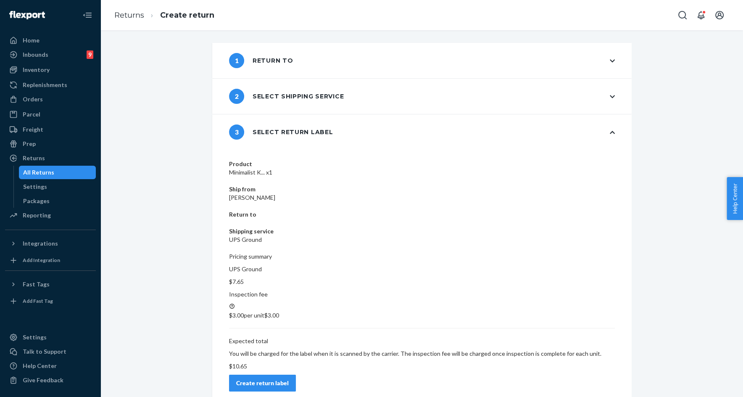
click at [289, 379] on div "Create return label" at bounding box center [262, 383] width 53 height 8
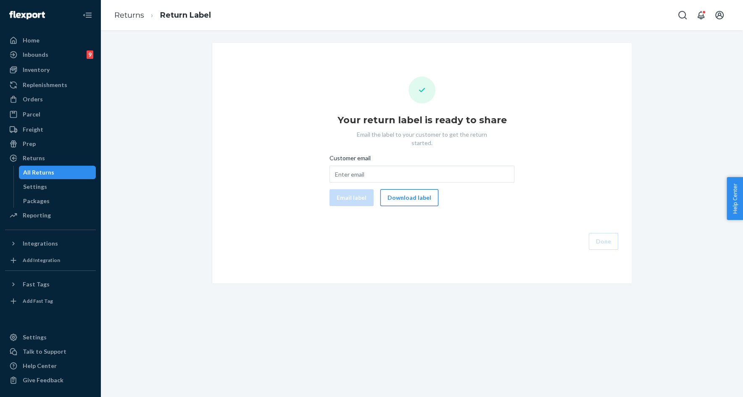
click at [410, 190] on button "Download label" at bounding box center [409, 197] width 58 height 17
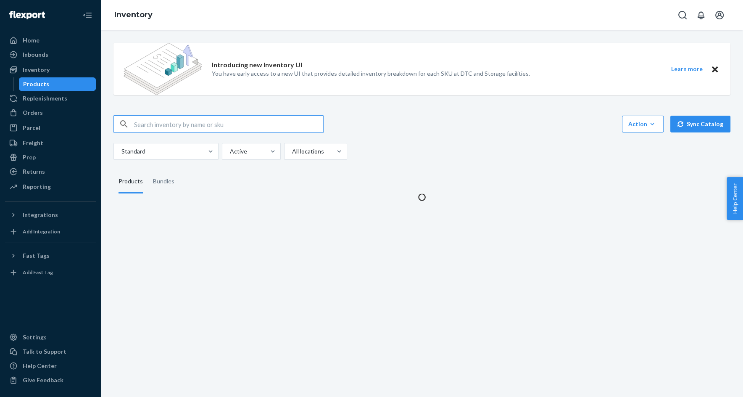
click at [188, 121] on input "text" at bounding box center [228, 124] width 189 height 17
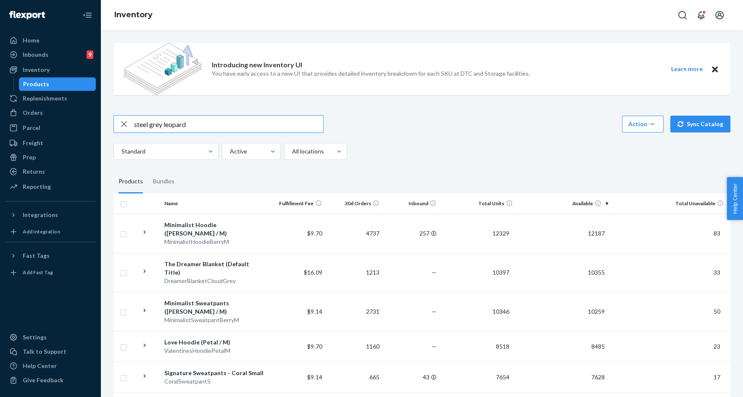
type input "steel grey leopard"
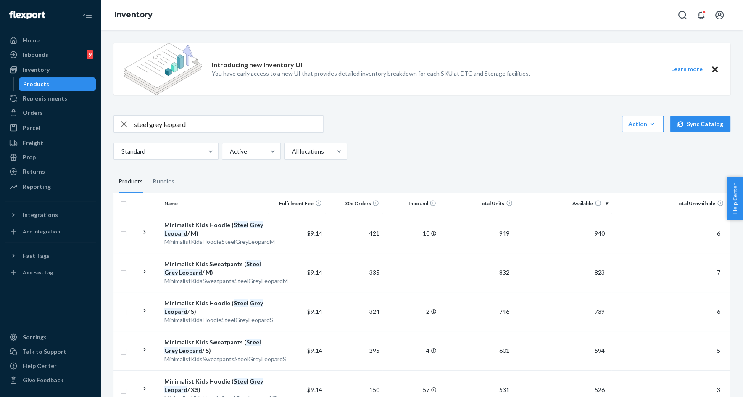
scroll to position [633, 0]
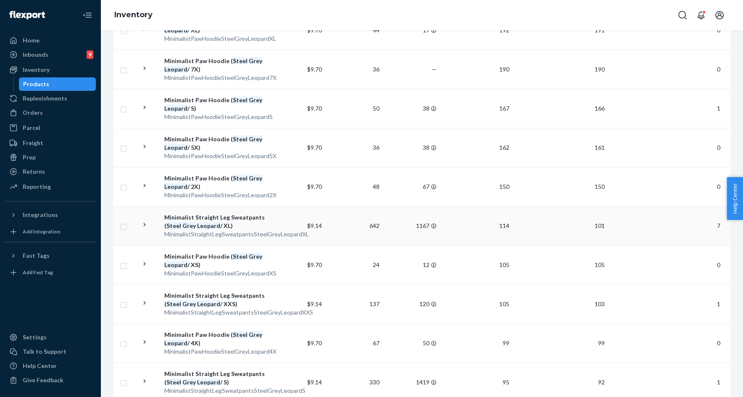
click at [222, 230] on div "MinimalistStraightLegSweatpantsSteelGreyLeopardXL" at bounding box center [214, 234] width 100 height 8
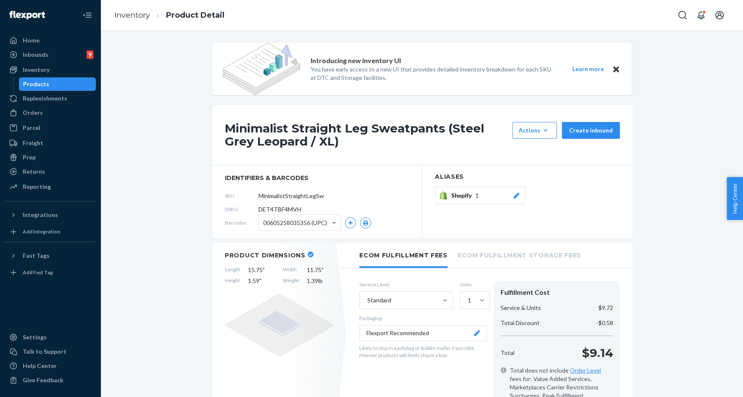
click at [282, 207] on span "DET4TBF4MVH" at bounding box center [280, 209] width 43 height 8
copy span "DET4TBF4MVH"
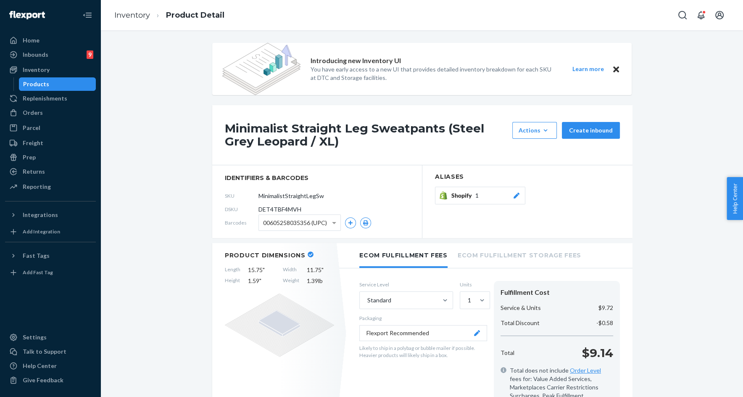
click at [359, 124] on h1 "Minimalist Straight Leg Sweatpants (Steel Grey Leopard / XL)" at bounding box center [366, 135] width 283 height 26
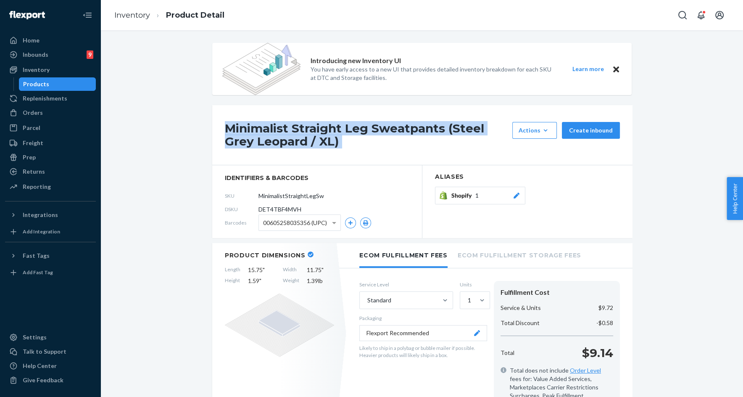
click at [359, 124] on h1 "Minimalist Straight Leg Sweatpants (Steel Grey Leopard / XL)" at bounding box center [366, 135] width 283 height 26
copy div "Minimalist Straight Leg Sweatpants (Steel Grey Leopard / XL)"
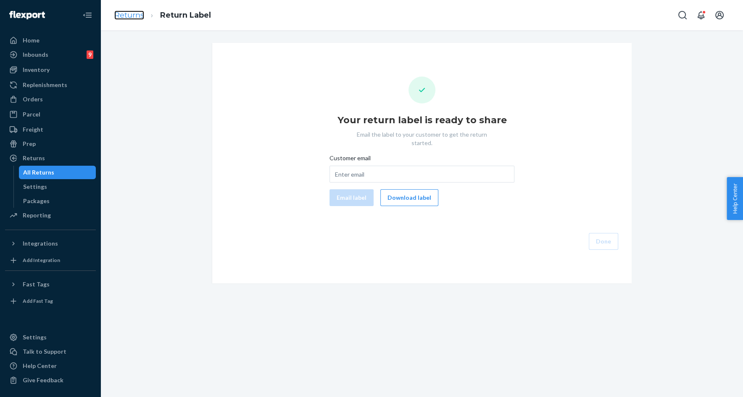
click at [136, 16] on link "Returns" at bounding box center [129, 15] width 30 height 9
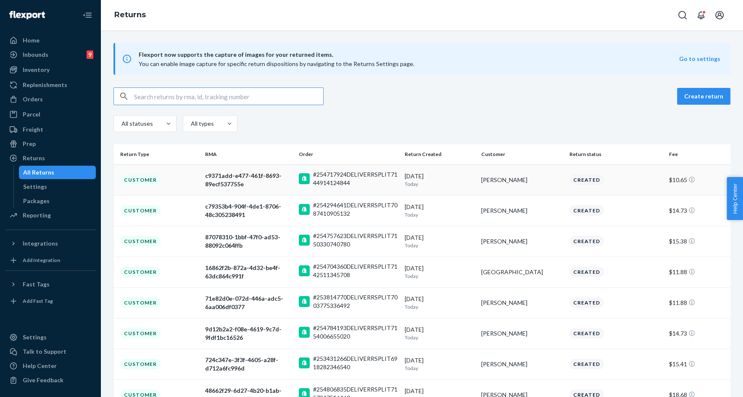
click at [251, 173] on div "c9371add-e477-461f-8693-89ecf537755e" at bounding box center [248, 180] width 87 height 17
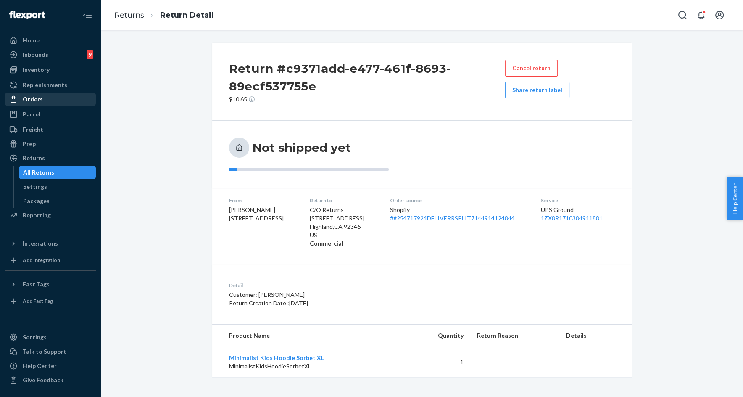
click at [60, 102] on div "Orders" at bounding box center [50, 99] width 89 height 12
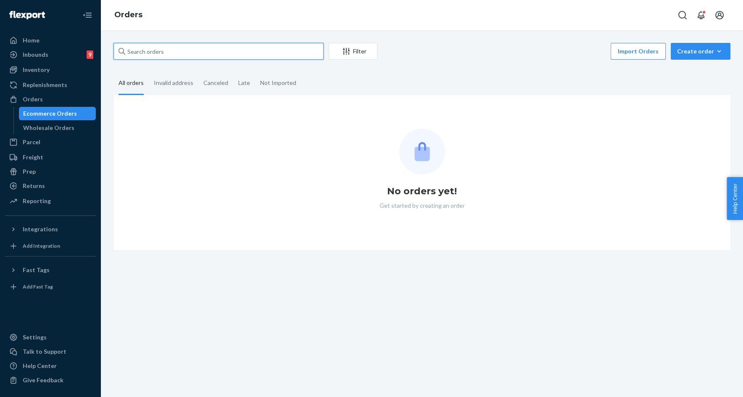
click at [151, 43] on input "text" at bounding box center [219, 51] width 210 height 17
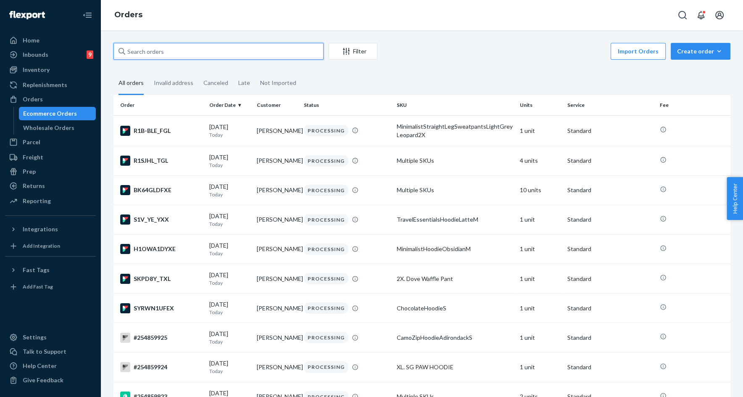
click at [151, 44] on input "text" at bounding box center [219, 51] width 210 height 17
paste input "#253517859"
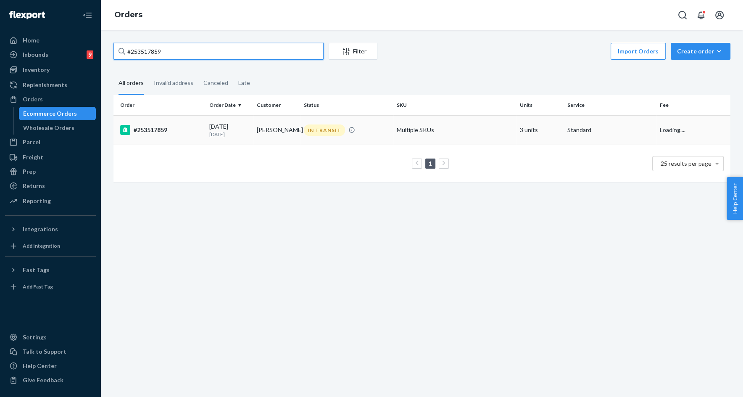
type input "#253517859"
click at [243, 129] on div "05/11/2025 3 months ago" at bounding box center [229, 130] width 41 height 16
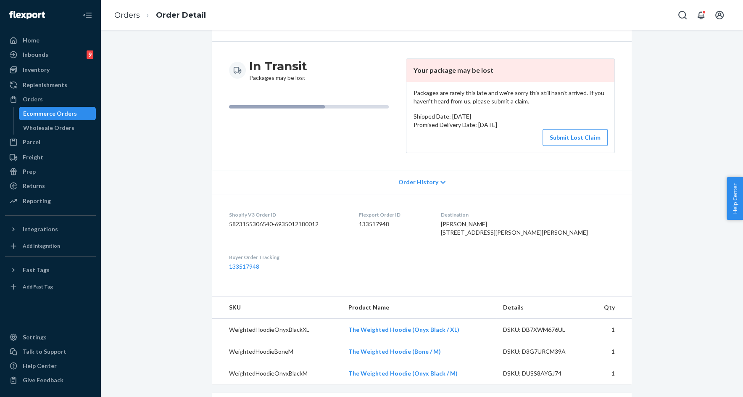
scroll to position [128, 0]
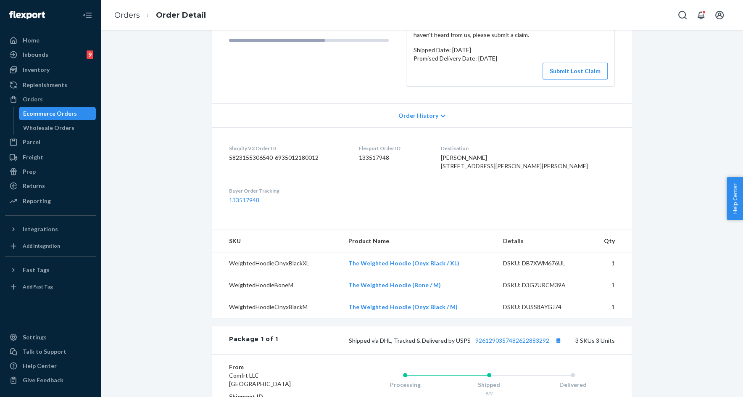
click at [350, 275] on td "The Weighted Hoodie (Onyx Black / XL)" at bounding box center [419, 263] width 155 height 22
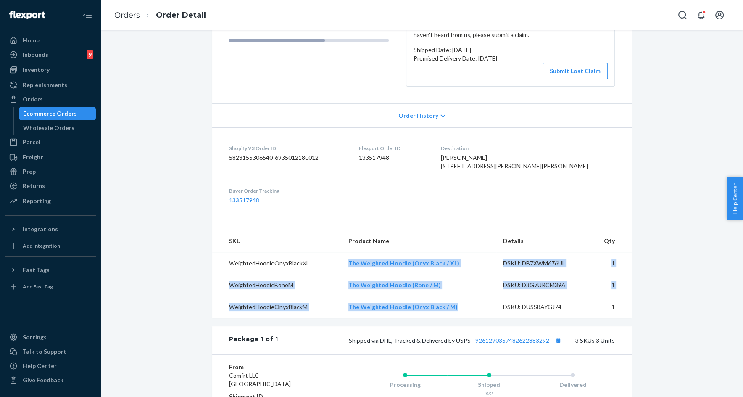
drag, startPoint x: 340, startPoint y: 280, endPoint x: 462, endPoint y: 326, distance: 130.9
click at [462, 318] on tbody "WeightedHoodieOnyxBlackXL The Weighted Hoodie (Onyx Black / XL) DSKU: DB7XWM676…" at bounding box center [422, 285] width 420 height 66
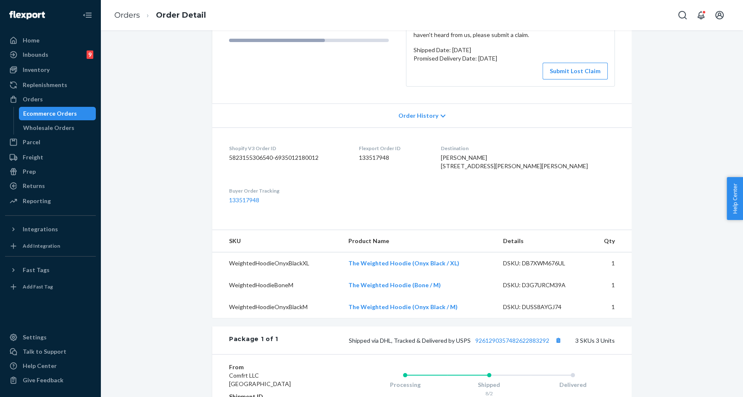
click at [465, 242] on div "Shopify Order # #253517859 • Standard / $15.57 View Details Create Return Dupli…" at bounding box center [422, 116] width 420 height 403
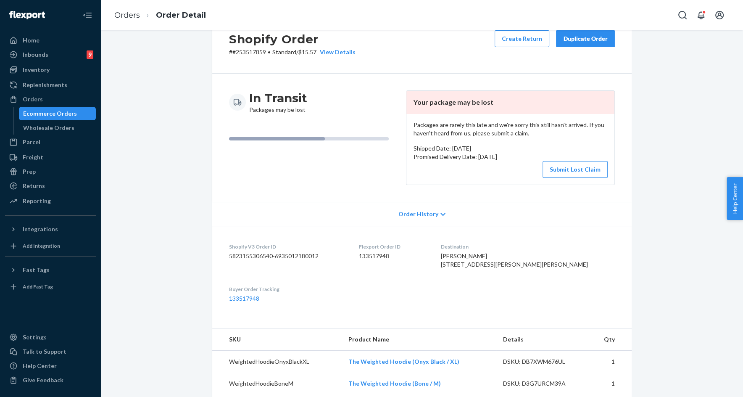
scroll to position [20, 0]
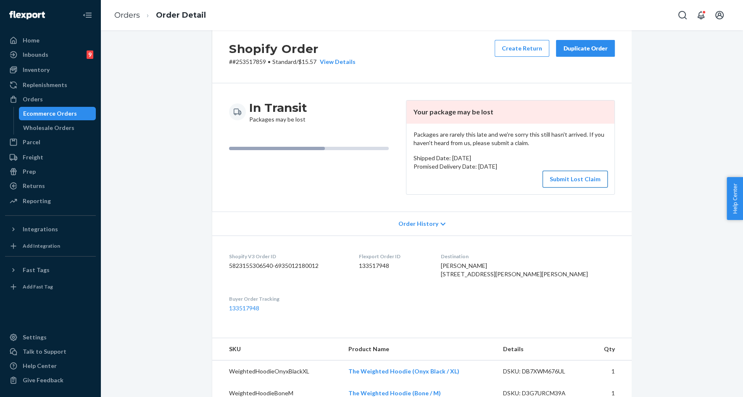
click at [579, 180] on button "Submit Lost Claim" at bounding box center [575, 179] width 65 height 17
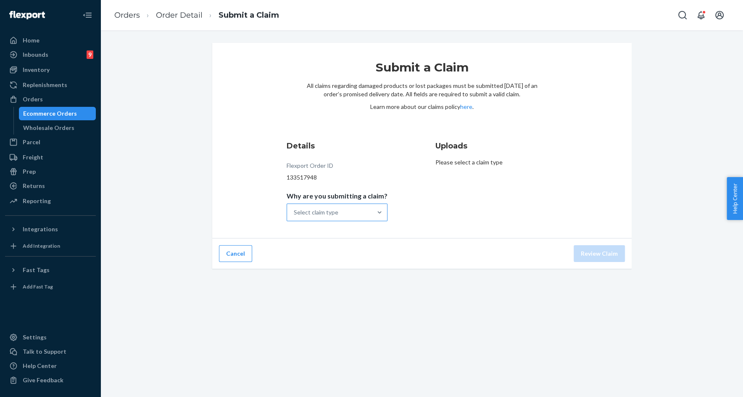
click at [366, 214] on div "Select claim type" at bounding box center [329, 212] width 85 height 17
click at [295, 214] on input "Why are you submitting a claim? Select claim type" at bounding box center [294, 212] width 1 height 8
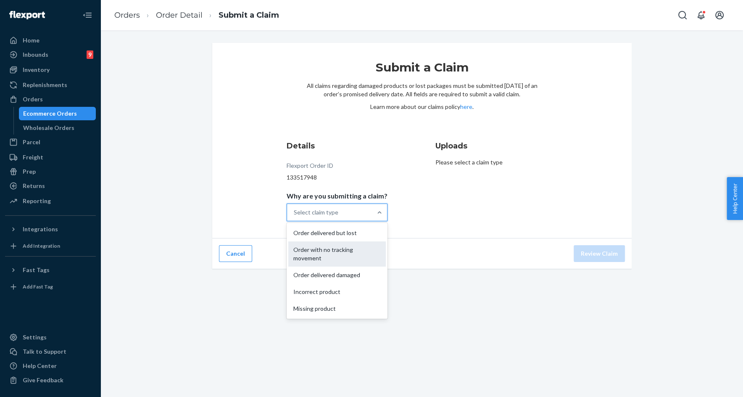
click at [346, 254] on div "Order with no tracking movement" at bounding box center [337, 253] width 98 height 25
click at [295, 217] on input "Why are you submitting a claim? option Order with no tracking movement focused,…" at bounding box center [294, 212] width 1 height 8
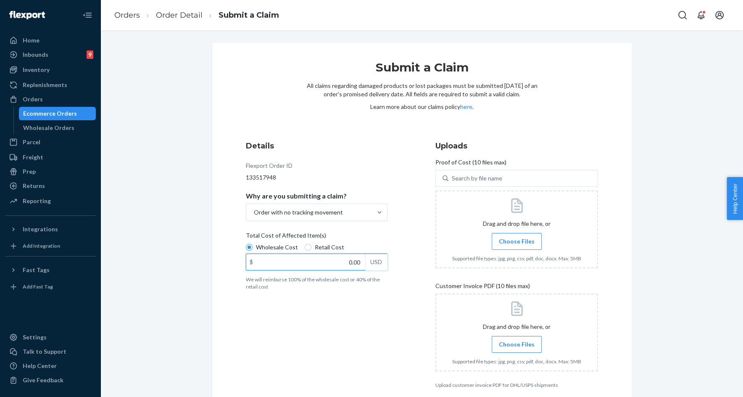
click at [330, 269] on input "0.00" at bounding box center [305, 262] width 119 height 16
type input "237.00"
click at [530, 240] on span "Choose Files" at bounding box center [517, 241] width 36 height 8
click at [517, 240] on input "Choose Files" at bounding box center [517, 241] width 0 height 9
click at [185, 17] on link "Order Detail" at bounding box center [179, 15] width 47 height 9
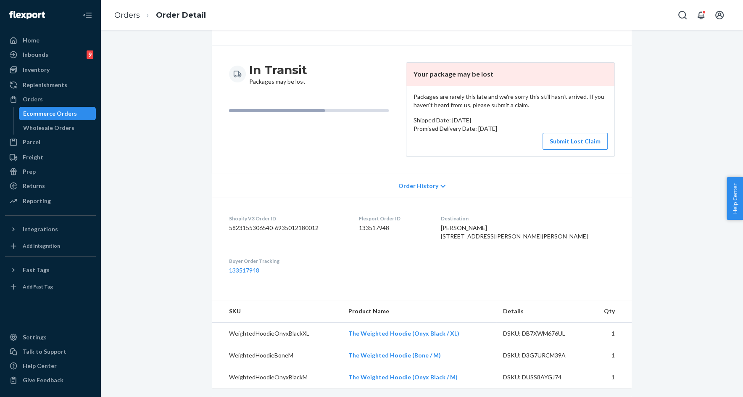
scroll to position [153, 0]
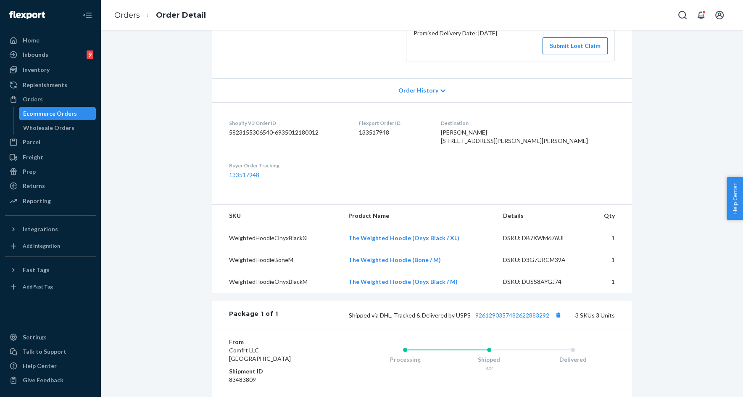
click at [565, 49] on button "Submit Lost Claim" at bounding box center [575, 45] width 65 height 17
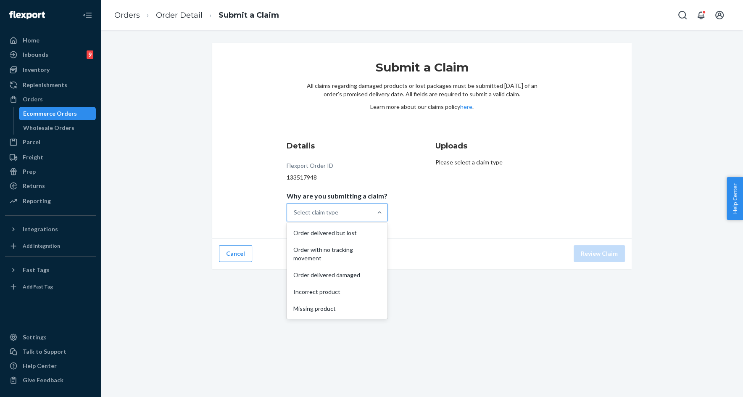
click at [319, 213] on div "Select claim type" at bounding box center [316, 212] width 45 height 8
click at [295, 213] on input "Why are you submitting a claim? option Order delivered but lost focused, 1 of 5…" at bounding box center [294, 212] width 1 height 8
click at [317, 252] on div "Order with no tracking movement" at bounding box center [337, 253] width 98 height 25
click at [295, 217] on input "Why are you submitting a claim? option Order with no tracking movement focused,…" at bounding box center [294, 212] width 1 height 8
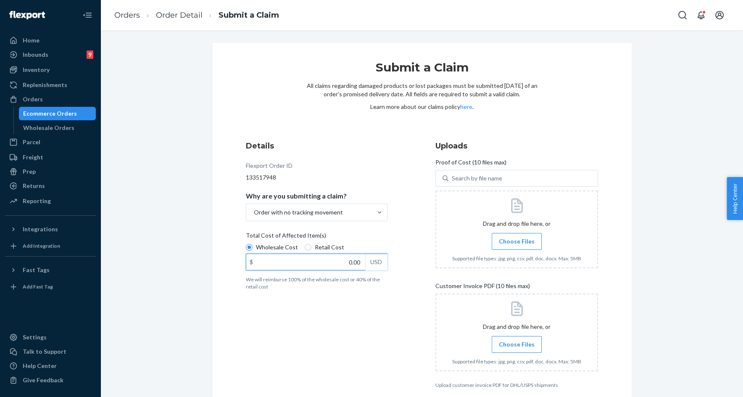
click at [309, 264] on input "0.00" at bounding box center [305, 262] width 119 height 16
type input "237.00"
click at [524, 245] on span "Choose Files" at bounding box center [517, 241] width 36 height 8
click at [517, 245] on input "Choose Files" at bounding box center [517, 241] width 0 height 9
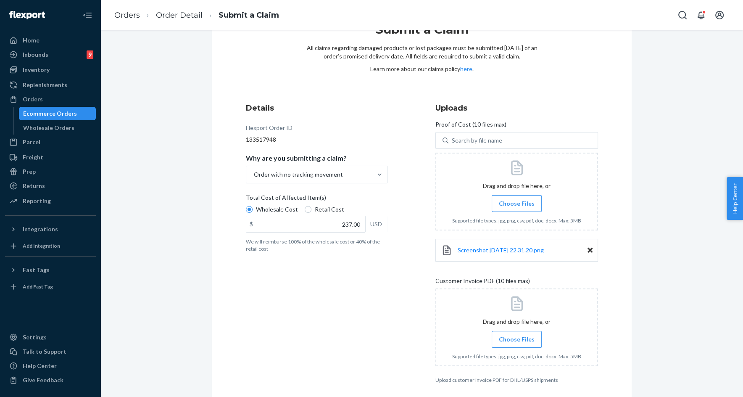
scroll to position [71, 0]
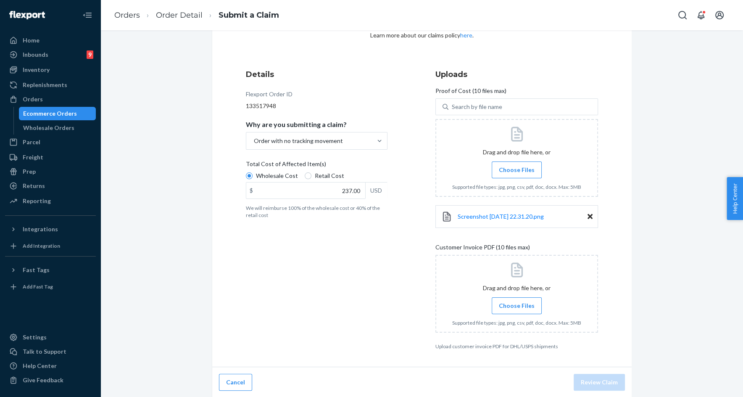
click at [510, 307] on span "Choose Files" at bounding box center [517, 305] width 36 height 8
click at [517, 307] on input "Choose Files" at bounding box center [517, 305] width 0 height 9
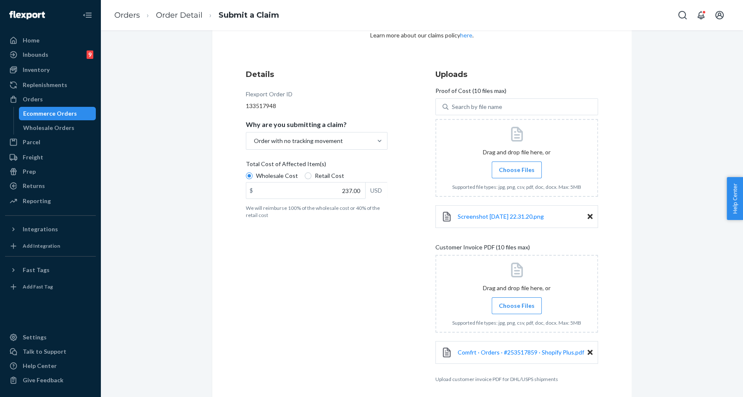
scroll to position [103, 0]
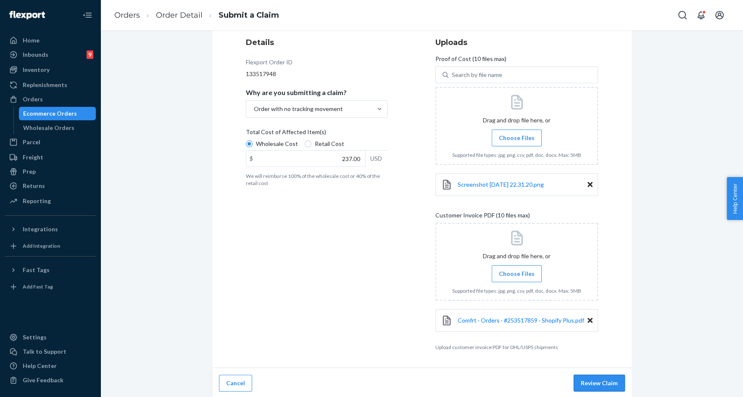
click at [599, 383] on button "Review Claim" at bounding box center [599, 383] width 51 height 17
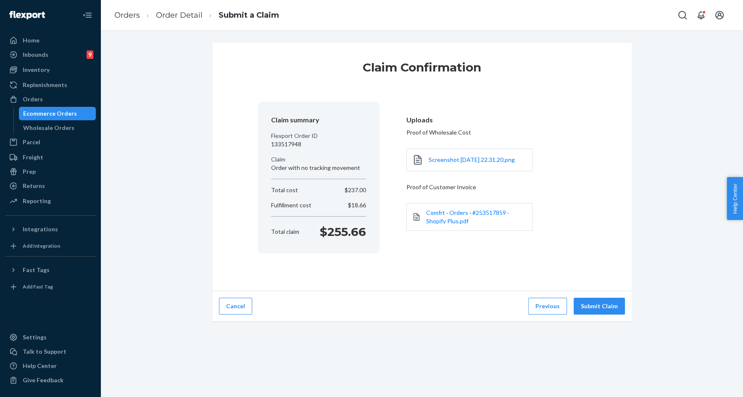
scroll to position [0, 0]
click at [603, 310] on button "Submit Claim" at bounding box center [599, 306] width 51 height 17
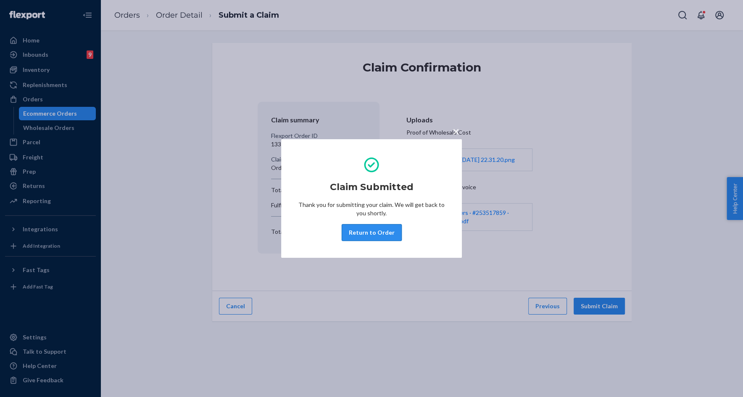
click at [375, 235] on button "Return to Order" at bounding box center [372, 232] width 60 height 17
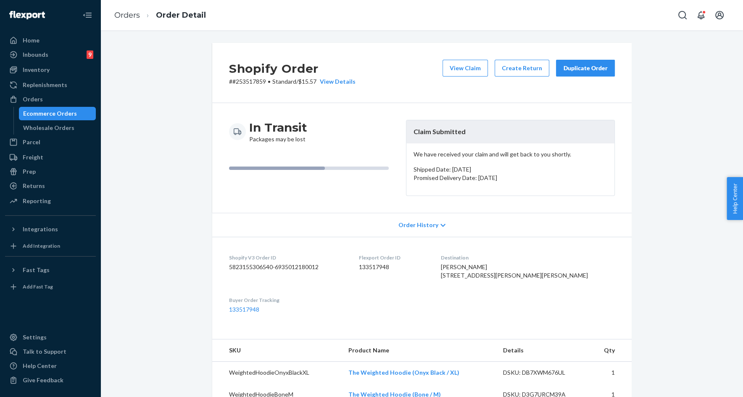
click at [581, 71] on div "Duplicate Order" at bounding box center [585, 68] width 45 height 8
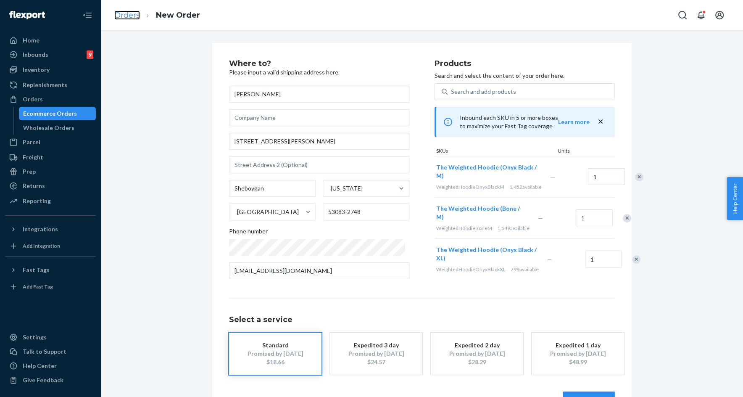
click at [126, 14] on link "Orders" at bounding box center [127, 15] width 26 height 9
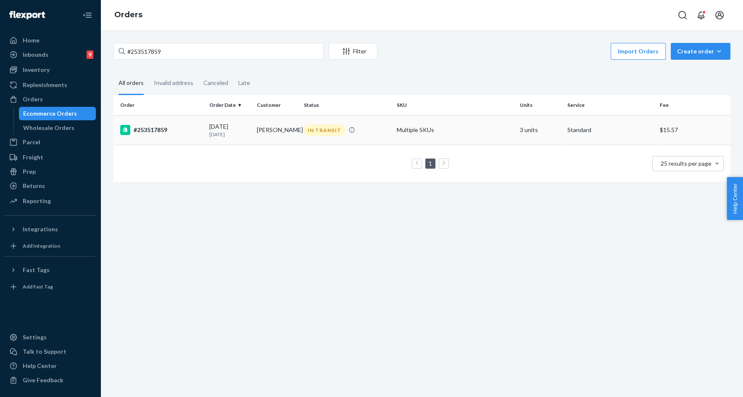
click at [257, 125] on td "Beverly Seidl" at bounding box center [278, 129] width 48 height 29
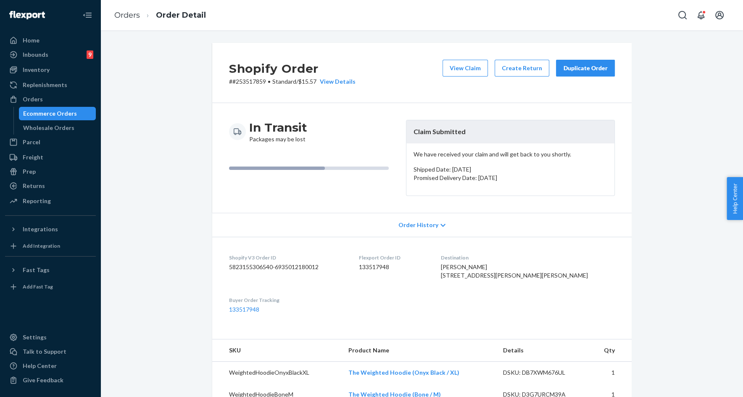
click at [601, 71] on div "Duplicate Order" at bounding box center [585, 68] width 45 height 8
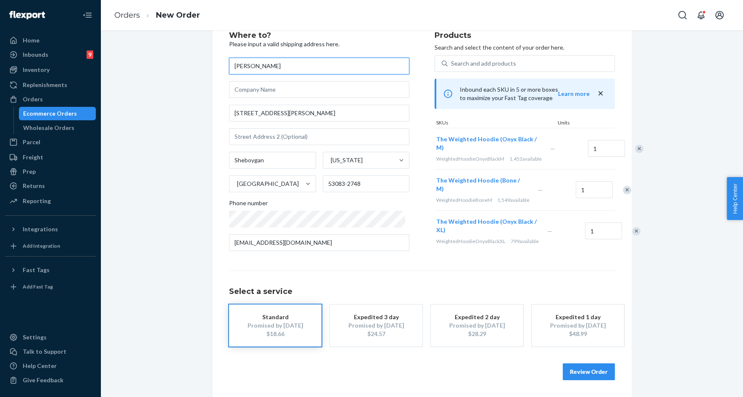
scroll to position [42, 0]
click at [591, 366] on button "Review Order" at bounding box center [589, 371] width 52 height 17
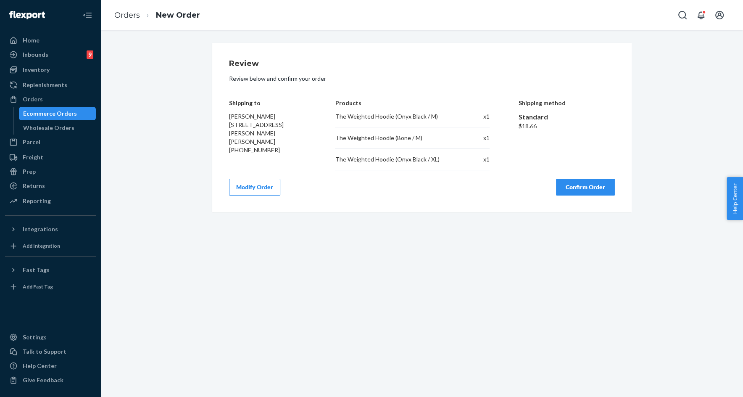
click at [228, 117] on div "Review Review below and confirm your order Shipping to Beverly Seidl 2219 W Kon…" at bounding box center [422, 127] width 420 height 169
drag, startPoint x: 228, startPoint y: 117, endPoint x: 305, endPoint y: 130, distance: 77.6
click at [304, 130] on div "Review Review below and confirm your order Shipping to Beverly Seidl 2219 W Kon…" at bounding box center [422, 127] width 420 height 169
copy span "Beverly Seidl 2219 W Koning Dr Sheboygan, WI 53083-2748"
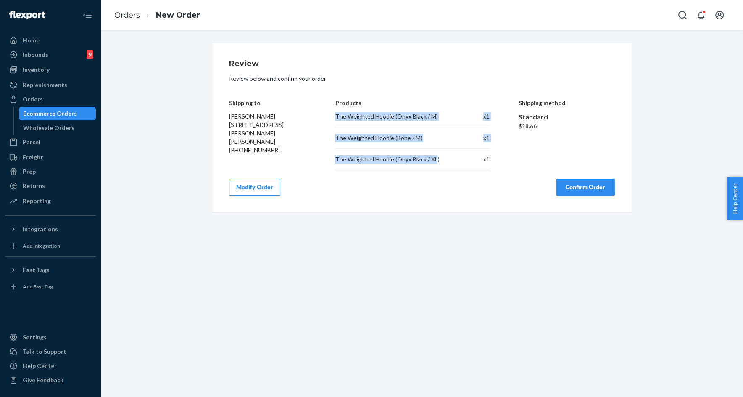
drag, startPoint x: 335, startPoint y: 117, endPoint x: 435, endPoint y: 163, distance: 109.9
click at [434, 163] on div "Shipping to Beverly Seidl 2219 W Koning Dr Sheboygan, WI 53083-2748 +1262873047…" at bounding box center [422, 128] width 386 height 83
copy div "The Weighted Hoodie (Onyx Black / M) x 1 The Weighted Hoodie (Bone / M) x 1 The…"
click at [446, 162] on div "The Weighted Hoodie (Onyx Black / XL)" at bounding box center [396, 159] width 122 height 8
copy div "The Weighted Hoodie (Onyx Black / M) x 1 The Weighted Hoodie (Bone / M) x 1 The…"
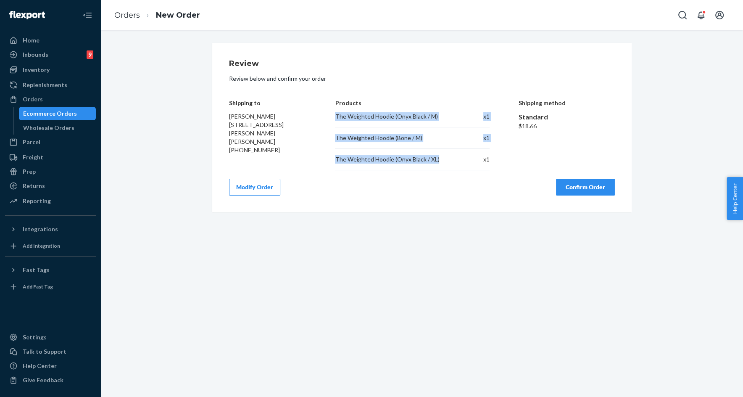
click at [588, 194] on button "Confirm Order" at bounding box center [585, 187] width 59 height 17
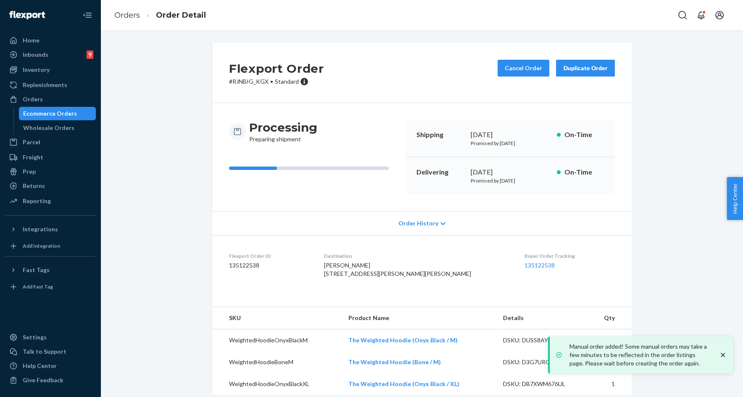
click at [239, 80] on p "# RJNBIG_KGX • Standard" at bounding box center [276, 81] width 95 height 8
drag, startPoint x: 239, startPoint y: 80, endPoint x: 257, endPoint y: 79, distance: 18.1
click at [257, 79] on p "# RJNBIG_KGX • Standard" at bounding box center [276, 81] width 95 height 8
copy p "RJNBIG_KGX"
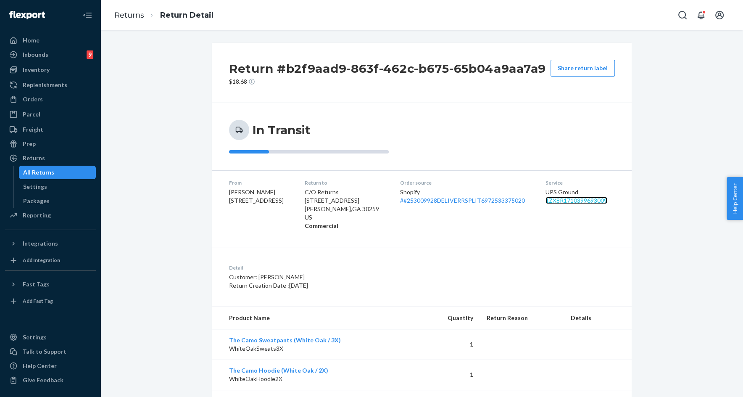
click at [563, 202] on link "1ZX8R1710399693009" at bounding box center [577, 200] width 62 height 7
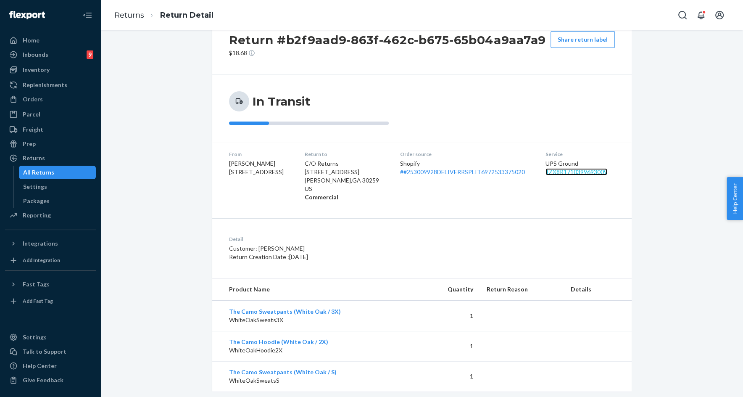
scroll to position [43, 0]
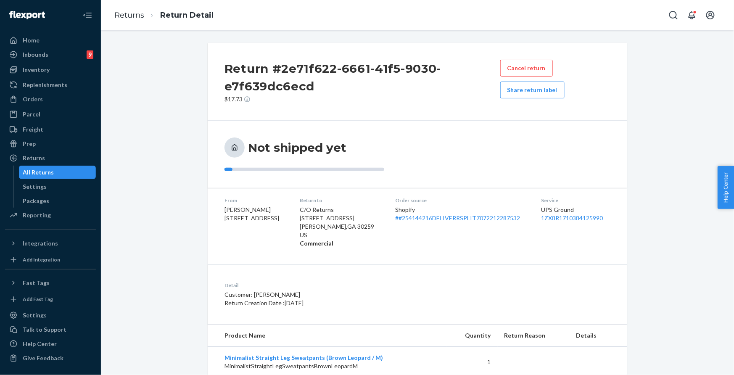
click at [190, 230] on div "Return #2e71f622-6661-41f5-9030-e7f639dc6ecd $17.73 Cancel return Share return …" at bounding box center [417, 240] width 621 height 395
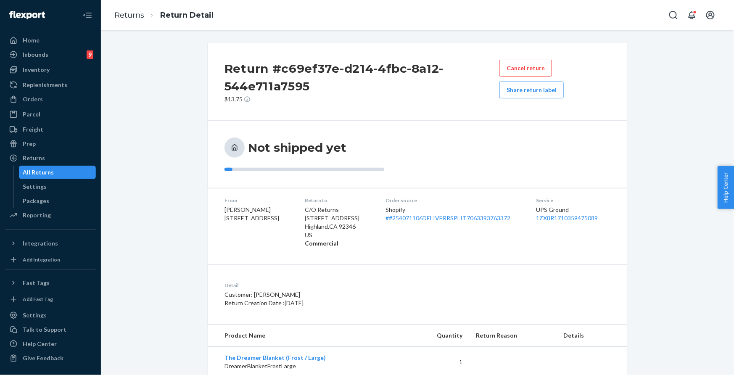
scroll to position [22, 0]
